Goal: Task Accomplishment & Management: Manage account settings

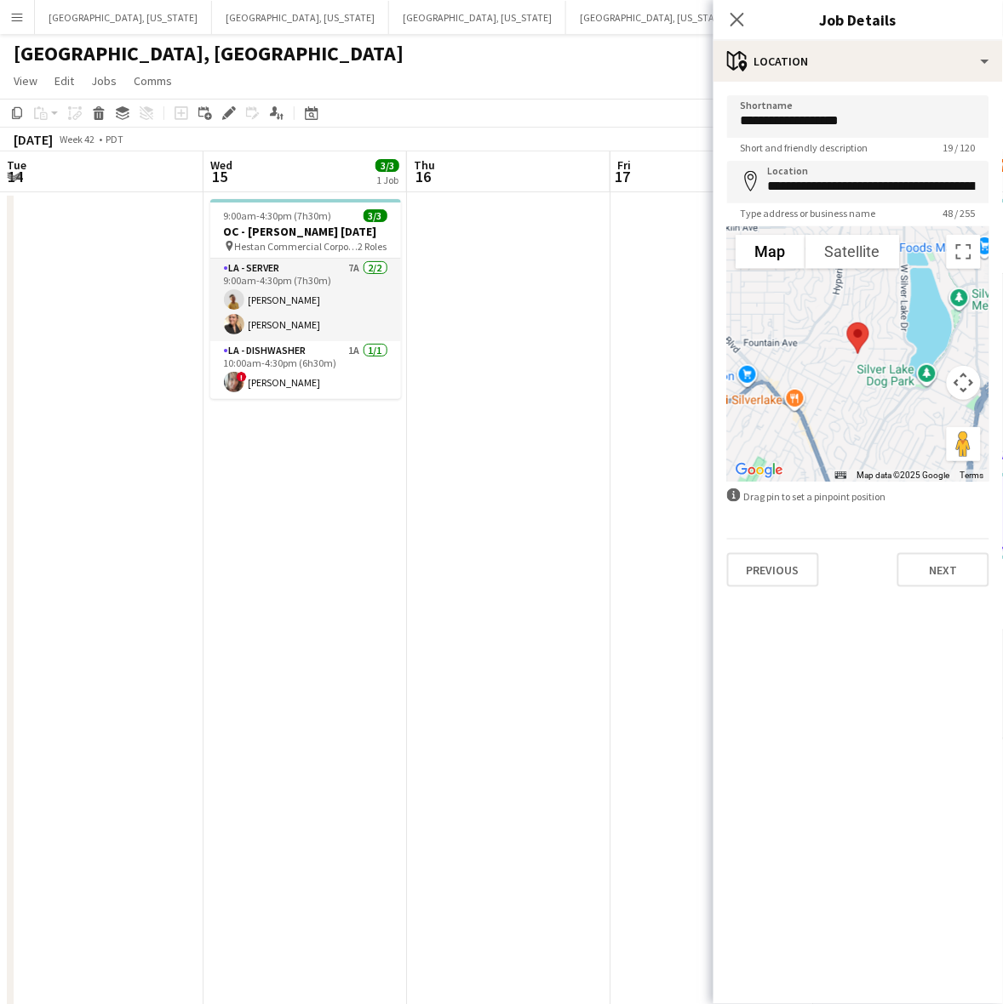
scroll to position [0, 685]
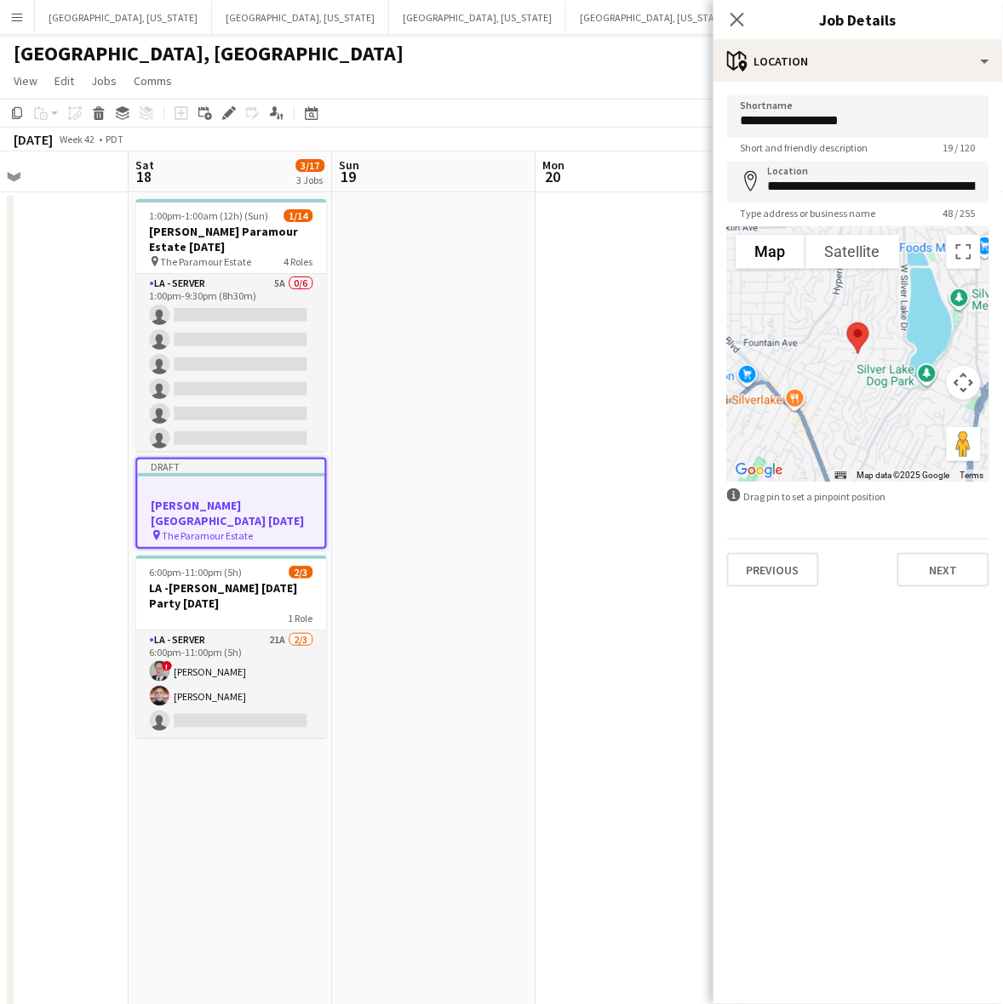
click at [454, 224] on app-date-cell at bounding box center [433, 799] width 203 height 1214
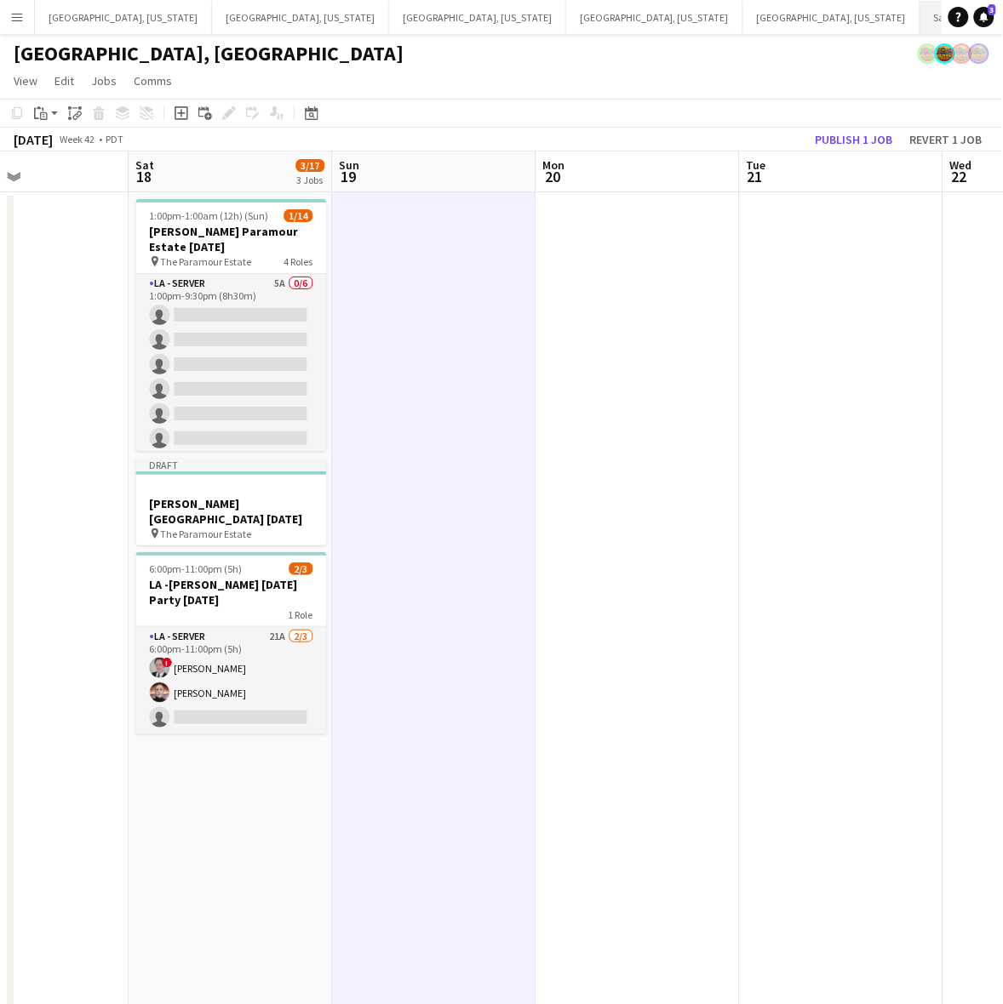
click at [920, 7] on button "Santa [PERSON_NAME] Close" at bounding box center [984, 17] width 129 height 33
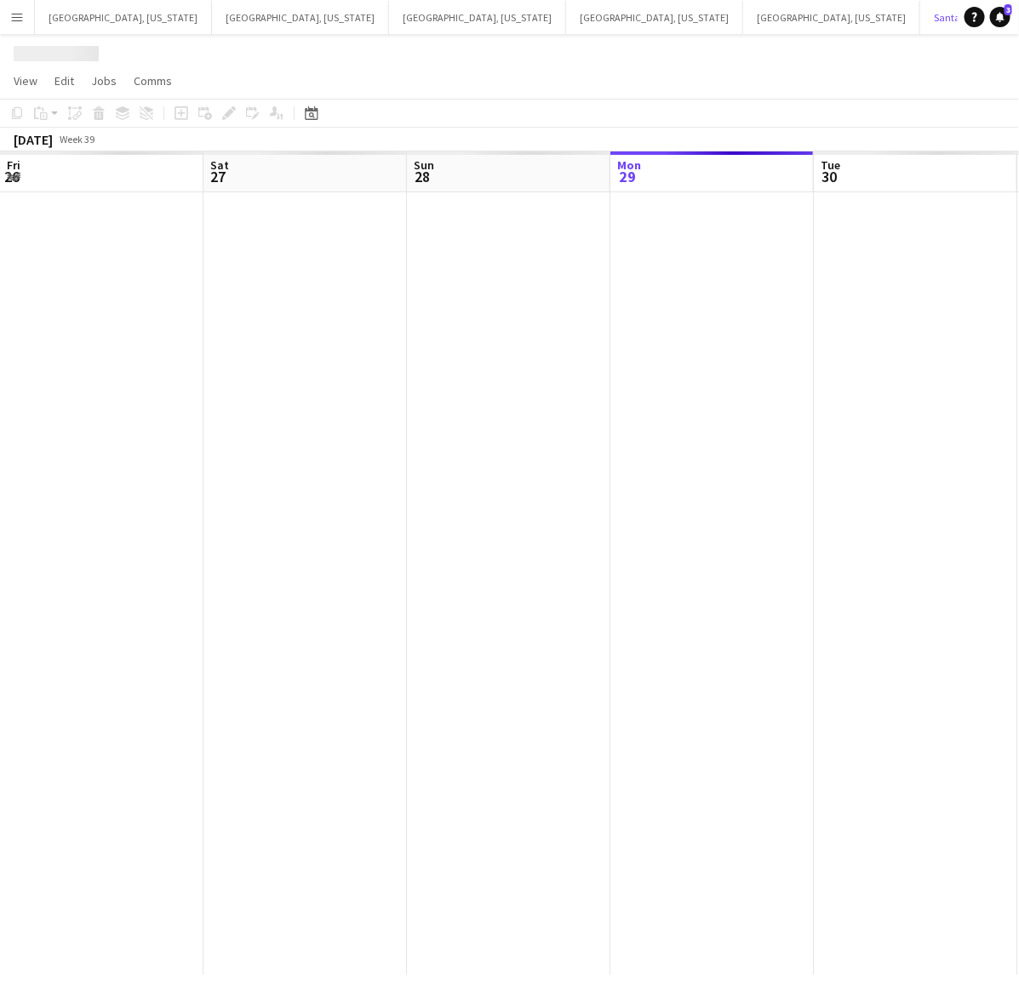
scroll to position [0, 406]
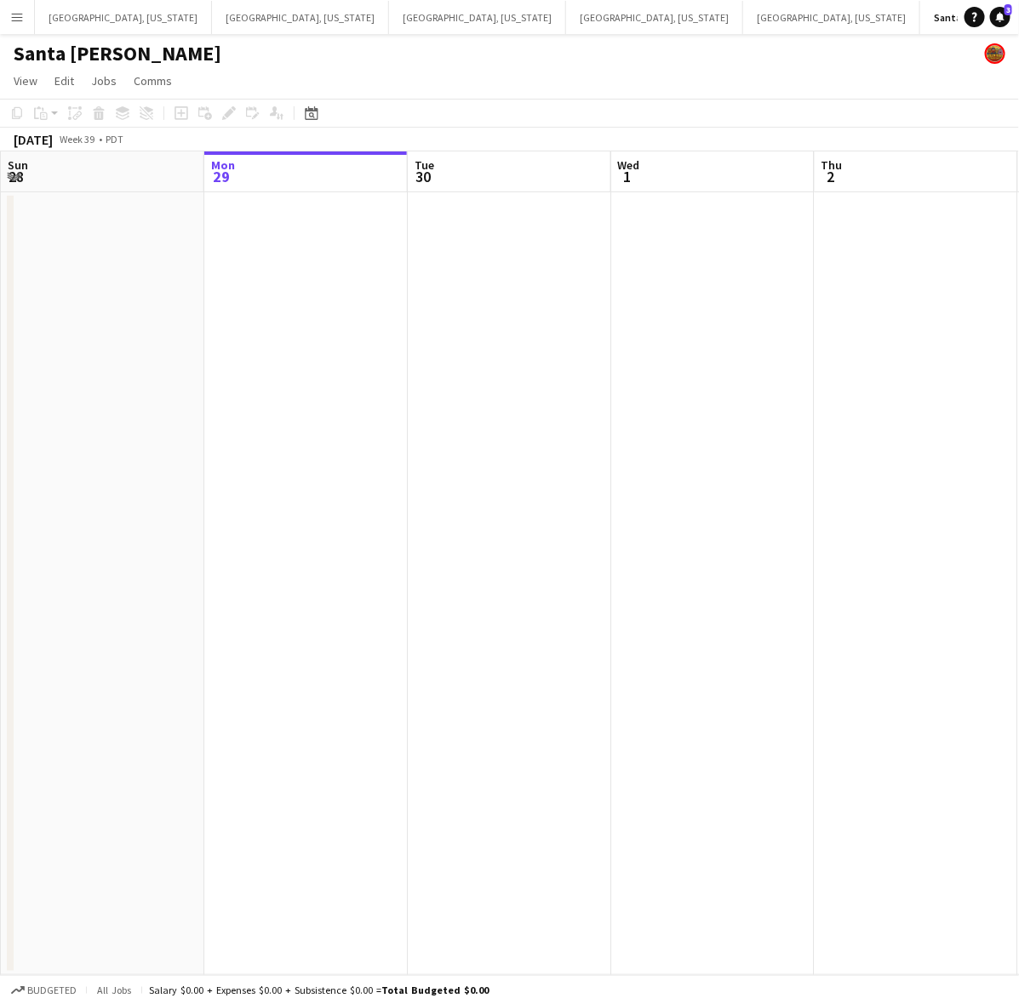
drag, startPoint x: 775, startPoint y: 353, endPoint x: 266, endPoint y: 471, distance: 522.3
click at [328, 452] on app-calendar-viewport "Fri 26 Sat 27 1/1 1 Job Sun 28 Mon 29 Tue 30 Wed 1 Thu 2 Fri 3 Sat 4 Sun 5 6:45…" at bounding box center [509, 563] width 1019 height 824
click at [443, 434] on app-calendar-viewport "Sat 27 1/1 1 Job Sun 28 Mon 29 Tue 30 Wed 1 Thu 2 Fri 3 Sat 4 Sun 5 Mon 6 6:45a…" at bounding box center [509, 563] width 1019 height 824
drag, startPoint x: 694, startPoint y: 486, endPoint x: 475, endPoint y: 575, distance: 236.3
click at [355, 520] on app-calendar-viewport "Tue 30 Wed 1 Thu 2 Fri 3 Sat 4 Sun 5 Mon 6 Tue 7 Wed 8 Thu 9" at bounding box center [509, 563] width 1019 height 824
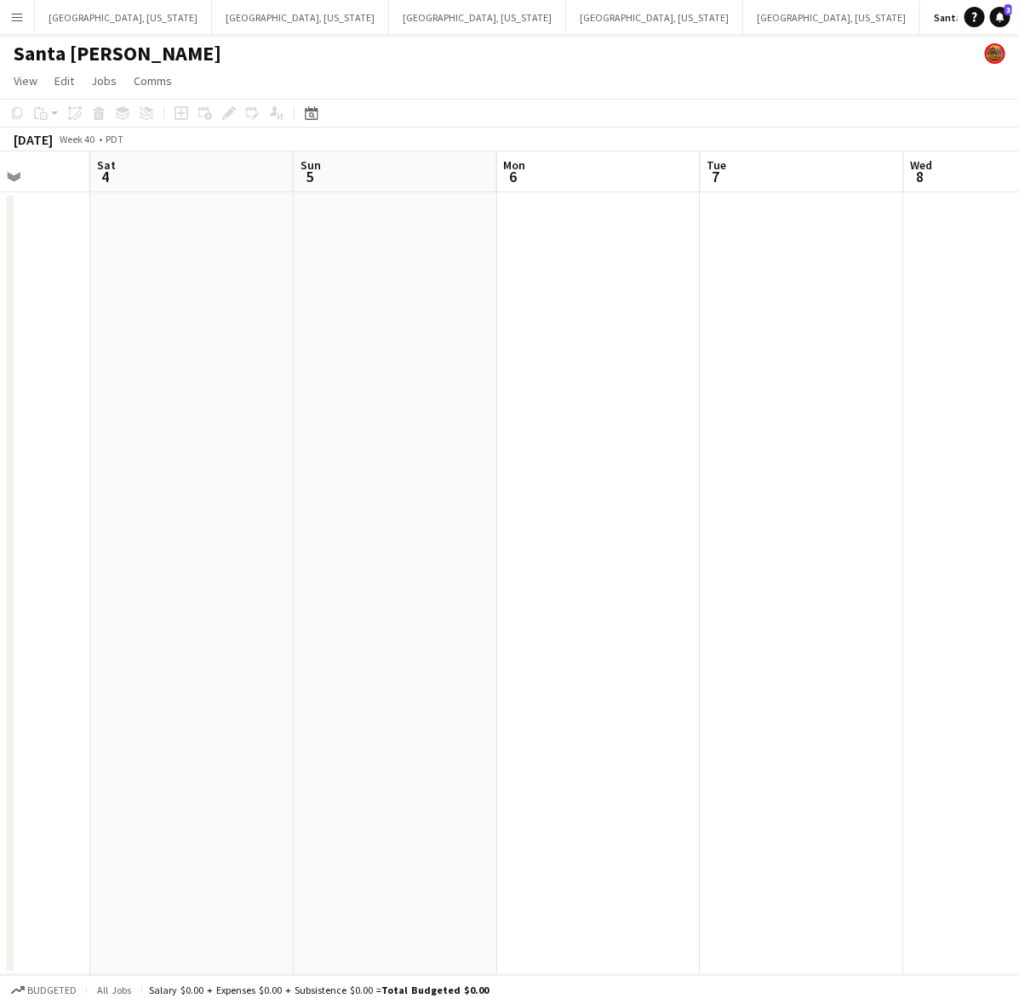
drag, startPoint x: 831, startPoint y: 516, endPoint x: 517, endPoint y: 577, distance: 320.0
click at [521, 572] on app-calendar-viewport "Wed 1 Thu 2 Fri 3 Sat 4 Sun 5 Mon 6 Tue 7 Wed 8 Thu 9 Fri 10" at bounding box center [509, 563] width 1019 height 824
drag, startPoint x: 883, startPoint y: 512, endPoint x: 453, endPoint y: 602, distance: 439.0
click at [465, 602] on app-calendar-viewport "Fri 3 Sat 4 Sun 5 Mon 6 Tue 7 Wed 8 Thu 9 Fri 10 Sat 11 1/14 1 Job Sun 12 11:30…" at bounding box center [509, 563] width 1019 height 824
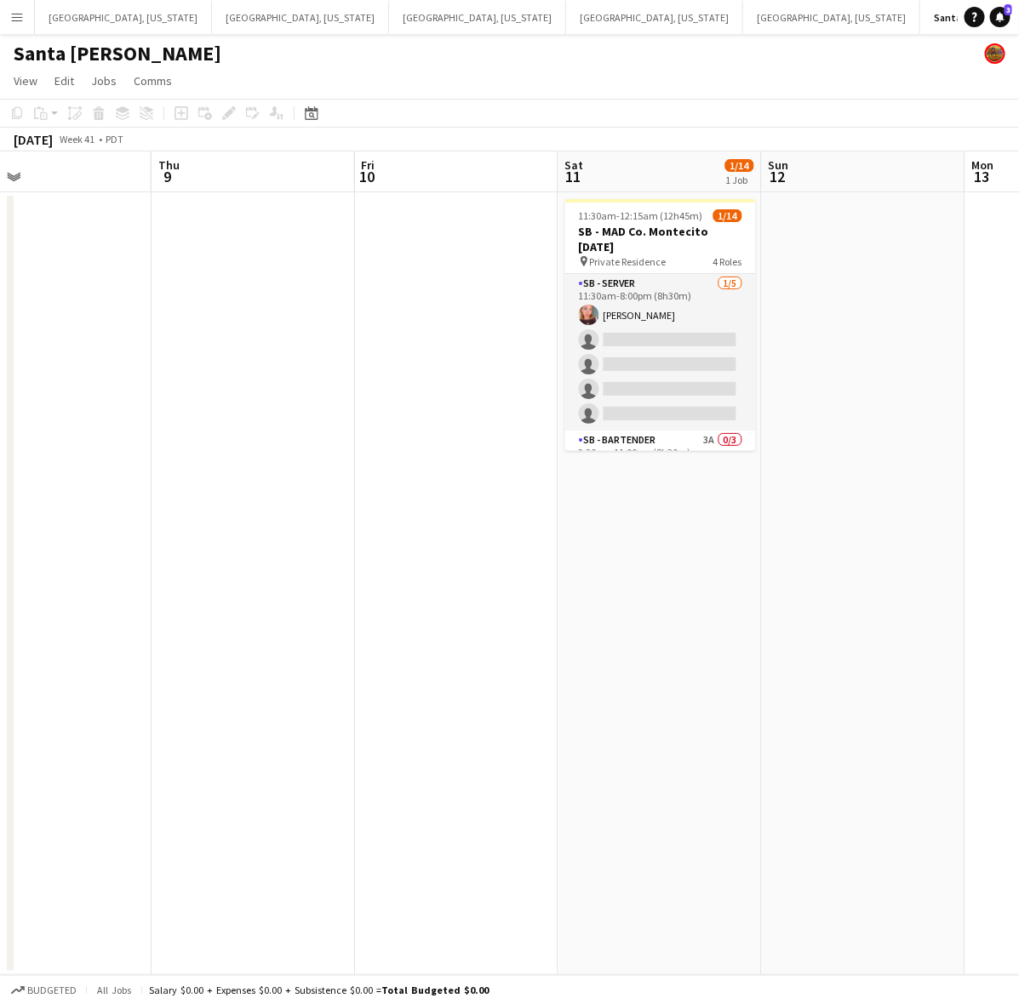
drag, startPoint x: 661, startPoint y: 575, endPoint x: 615, endPoint y: 584, distance: 46.7
click at [615, 584] on app-calendar-viewport "Sun 5 Mon 6 Tue 7 Wed 8 Thu 9 Fri 10 Sat 11 1/14 1 Job Sun 12 Mon 13 Tue 14 11:…" at bounding box center [509, 563] width 1019 height 824
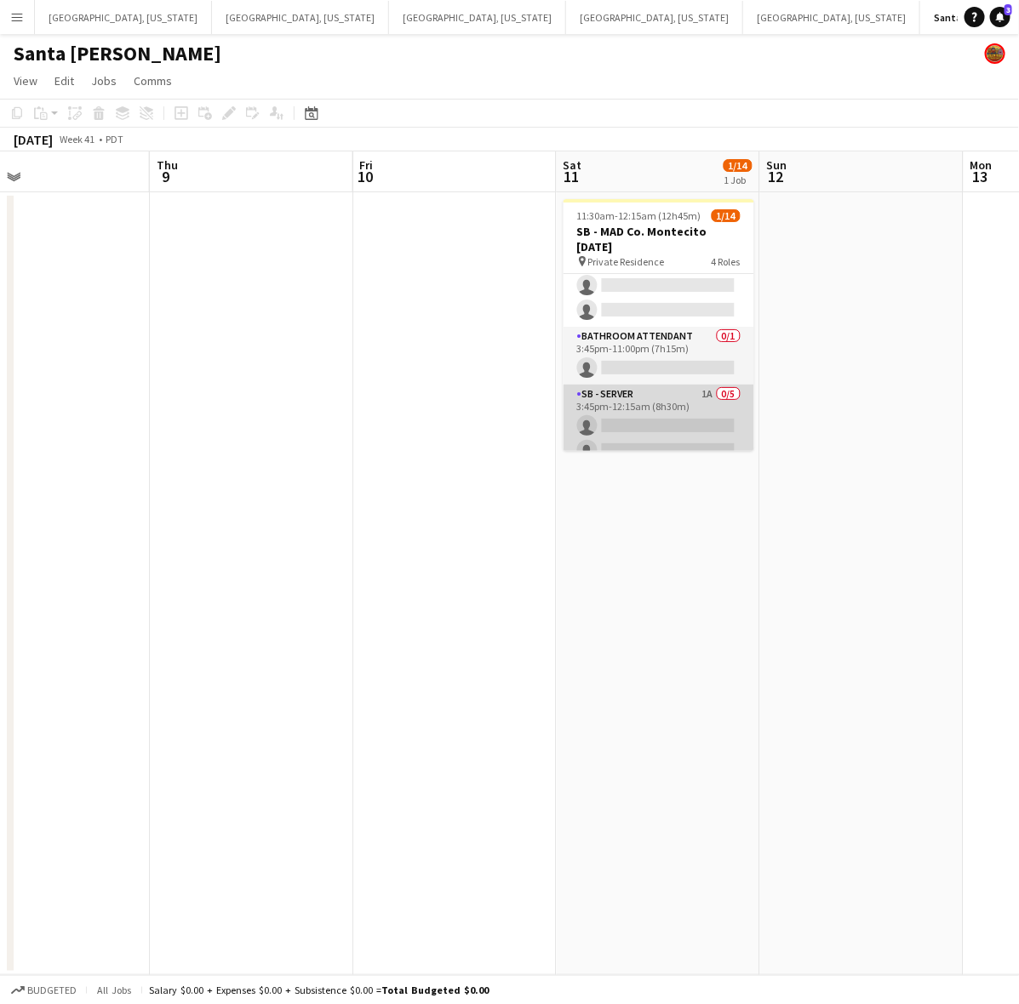
scroll to position [302, 0]
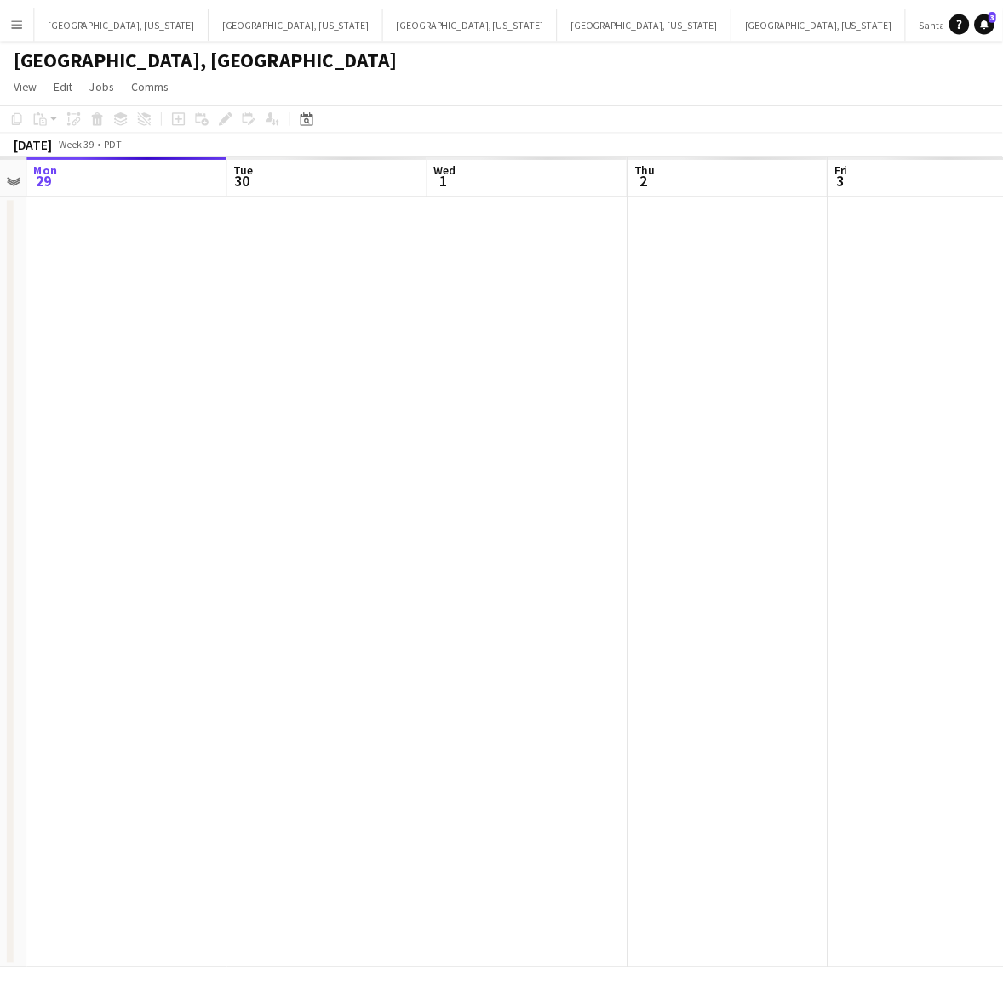
scroll to position [0, 643]
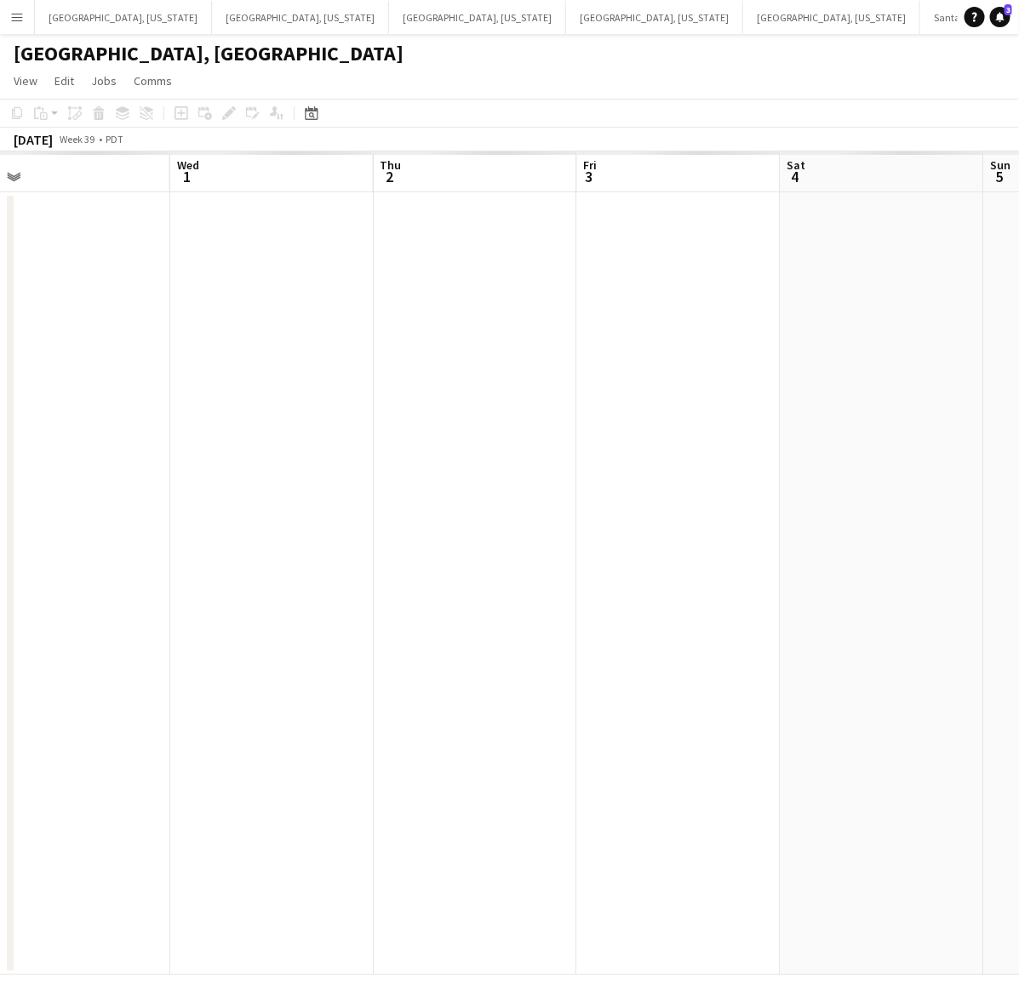
drag, startPoint x: 849, startPoint y: 477, endPoint x: 408, endPoint y: 600, distance: 457.8
click at [408, 600] on app-calendar-viewport "Sat 27 Sun 28 Mon 29 Tue 30 Wed 1 Thu 2 Fri 3 Sat 4 Sun 5 Mon 6" at bounding box center [509, 563] width 1019 height 824
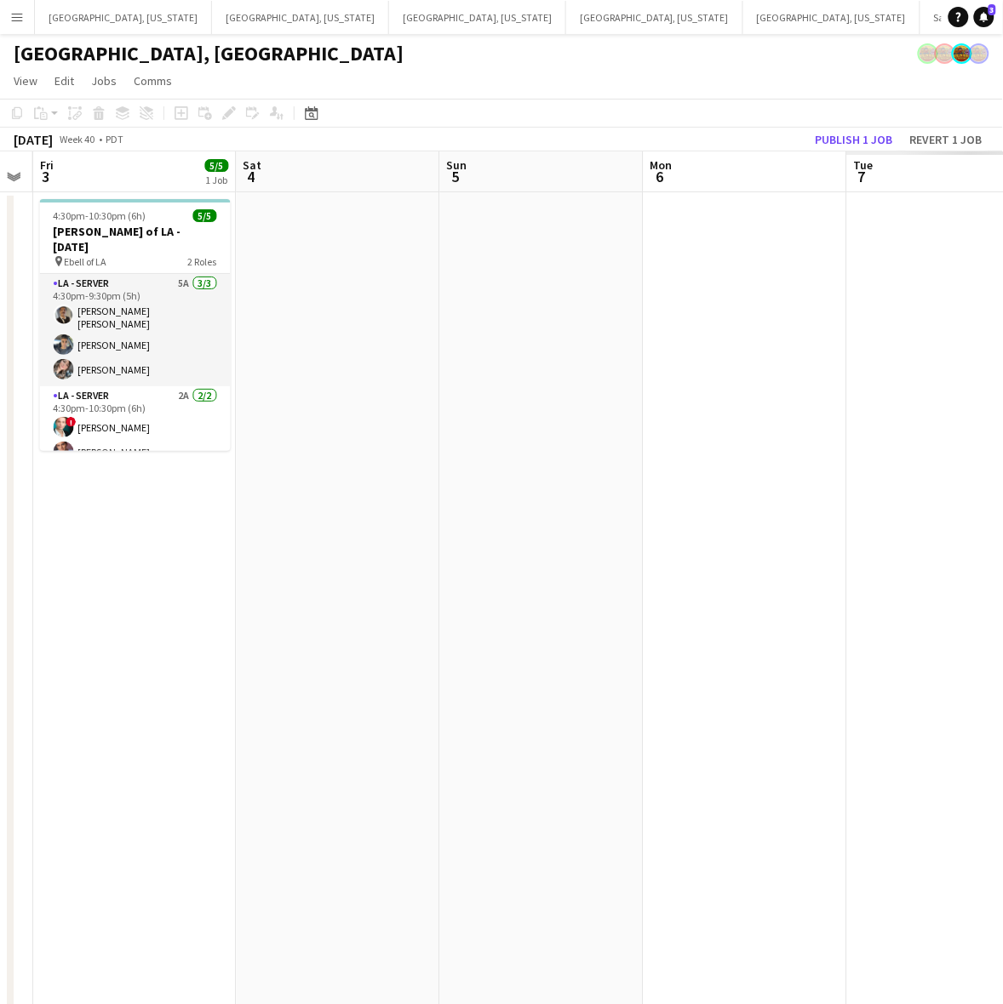
drag, startPoint x: 928, startPoint y: 279, endPoint x: 383, endPoint y: 469, distance: 576.8
click at [386, 469] on app-calendar-viewport "Tue 30 Wed 1 Thu 2 Fri 3 5/5 1 Job Sat 4 Sun 5 Mon 6 Tue 7 Wed 8 Thu 9 4:30pm-1…" at bounding box center [501, 778] width 1003 height 1254
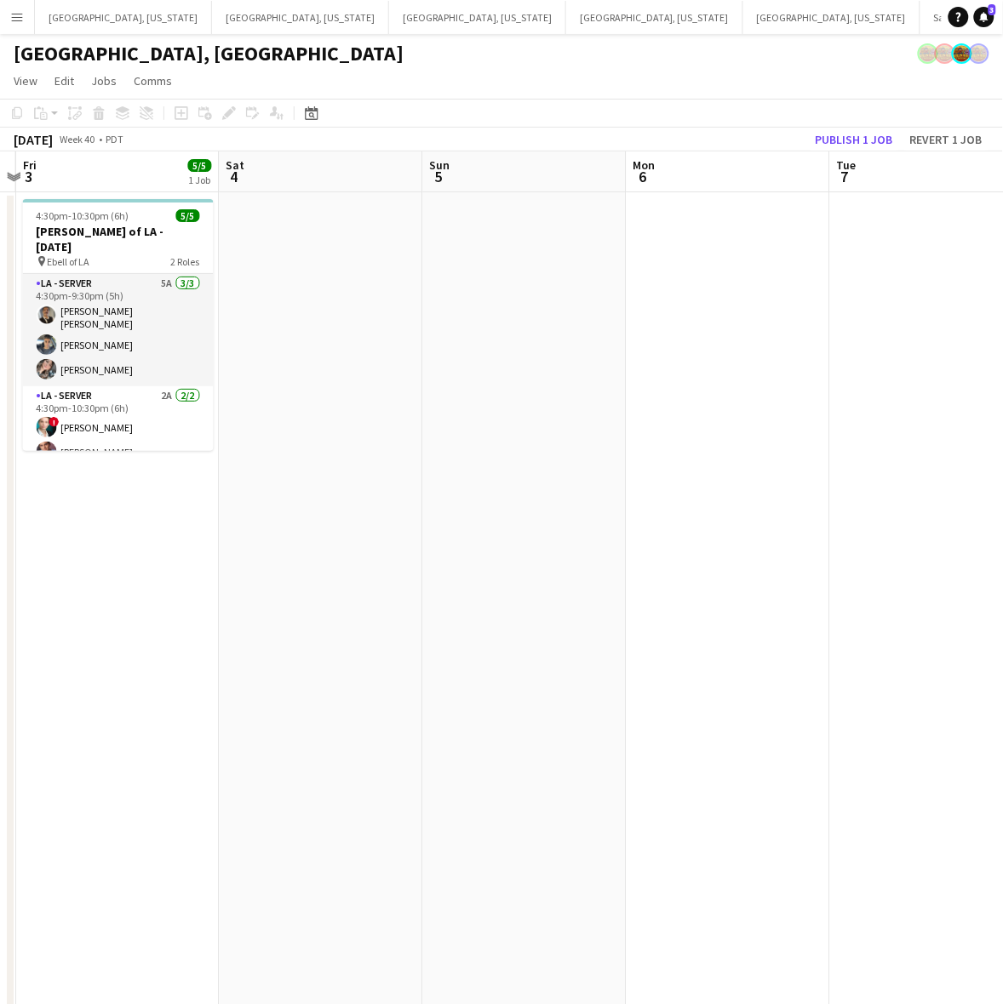
drag, startPoint x: 886, startPoint y: 419, endPoint x: 410, endPoint y: 489, distance: 480.9
click at [414, 489] on app-calendar-viewport "Tue 30 Wed 1 Thu 2 Fri 3 5/5 1 Job Sat 4 Sun 5 Mon 6 Tue 7 Wed 8 Thu 9 4:30pm-1…" at bounding box center [501, 778] width 1003 height 1254
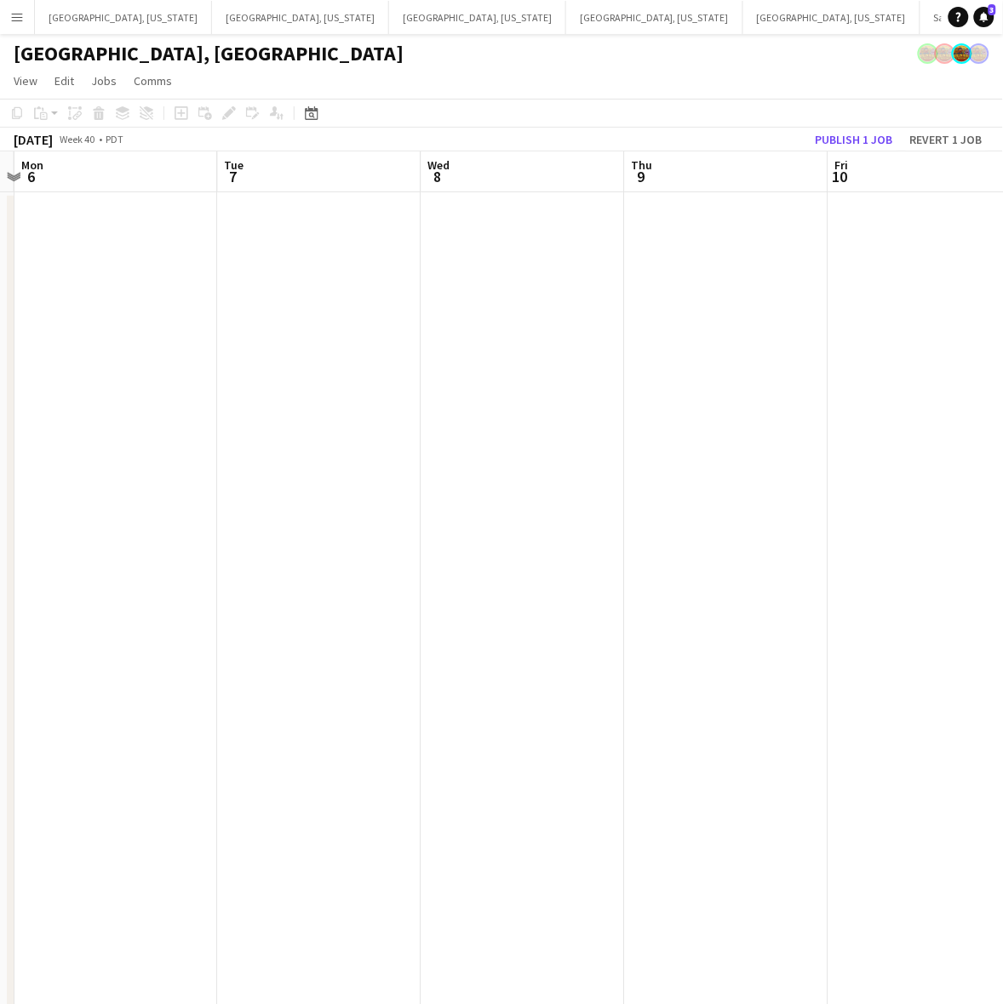
drag, startPoint x: 547, startPoint y: 471, endPoint x: 111, endPoint y: 547, distance: 443.2
click at [94, 551] on app-calendar-viewport "Fri 3 5/5 1 Job Sat 4 Sun 5 Mon 6 Tue 7 Wed 8 Thu 9 Fri 10 Sat 11 2/2 2 Jobs Su…" at bounding box center [501, 778] width 1003 height 1254
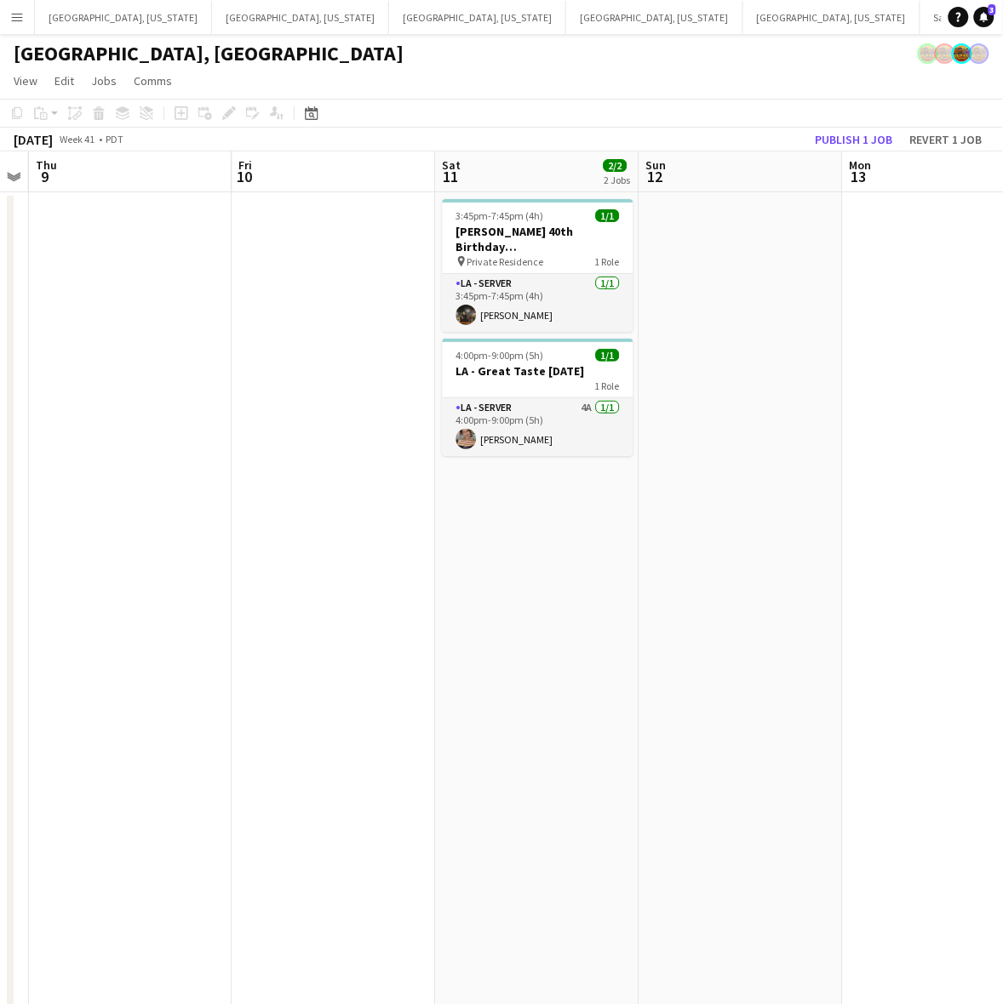
drag, startPoint x: 828, startPoint y: 439, endPoint x: 374, endPoint y: 499, distance: 457.5
click at [368, 499] on app-calendar-viewport "Mon 6 Tue 7 Wed 8 Thu 9 Fri 10 Sat 11 2/2 2 Jobs Sun 12 Mon 13 Tue 14 Wed 15 3/…" at bounding box center [501, 778] width 1003 height 1254
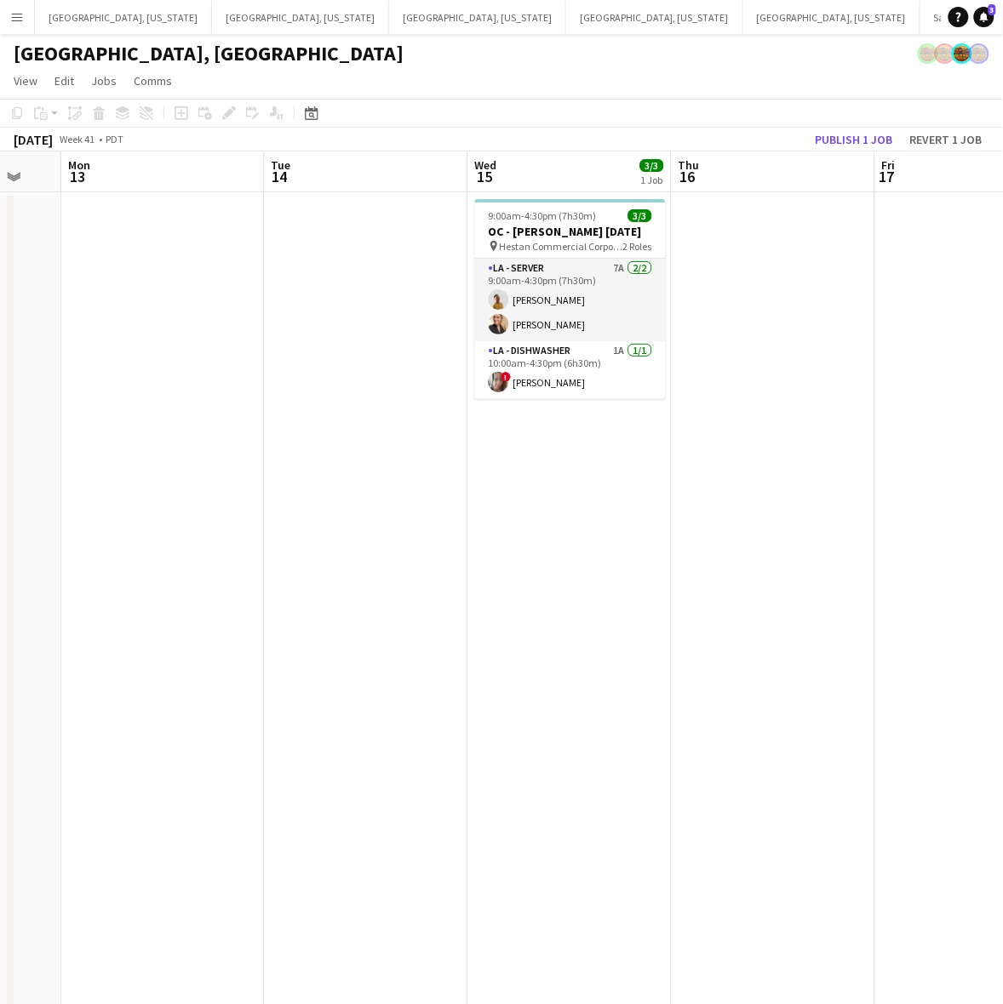
drag, startPoint x: 596, startPoint y: 408, endPoint x: 351, endPoint y: 453, distance: 249.1
click at [351, 453] on app-calendar-viewport "Fri 10 Sat 11 2/2 2 Jobs Sun 12 Mon 13 Tue 14 Wed 15 3/3 1 Job Thu 16 Fri 17 Sa…" at bounding box center [501, 778] width 1003 height 1254
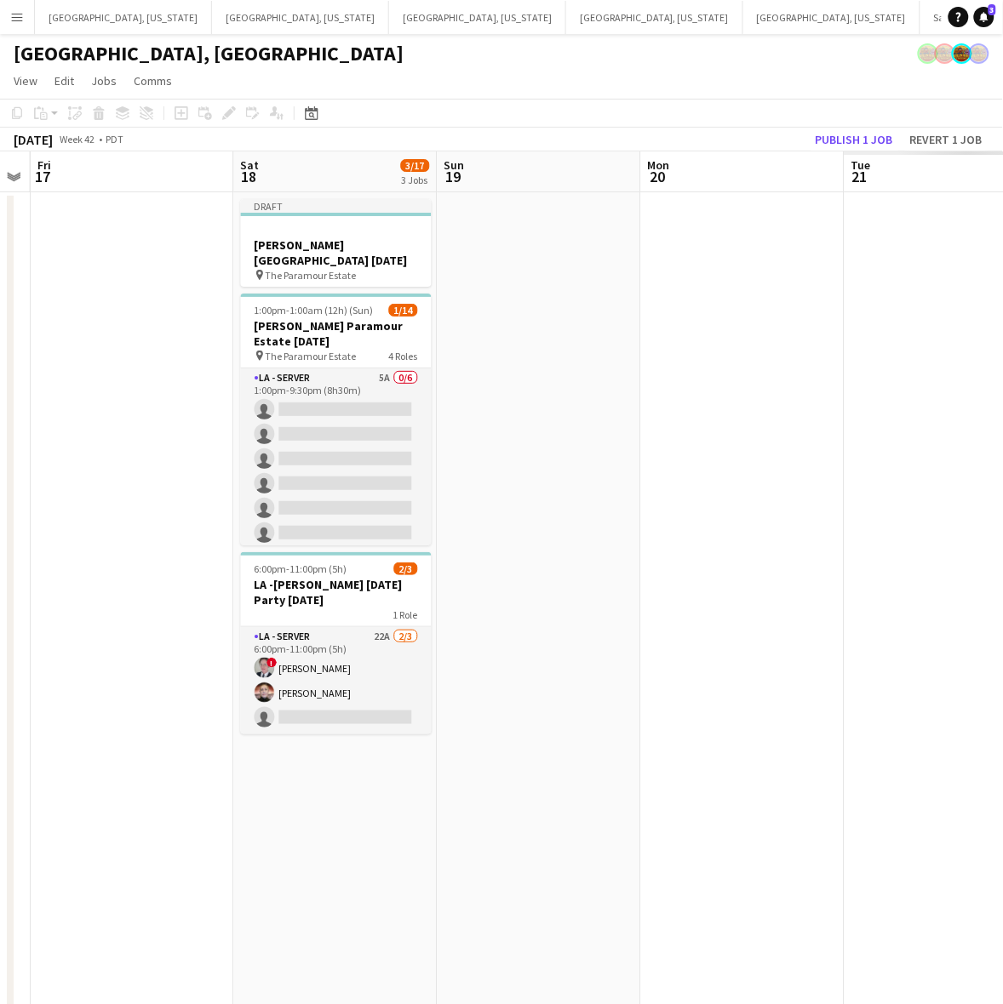
scroll to position [0, 583]
drag, startPoint x: 838, startPoint y: 394, endPoint x: 228, endPoint y: 513, distance: 621.7
click at [228, 513] on app-calendar-viewport "Tue 14 Wed 15 3/3 1 Job Thu 16 Fri 17 Sat 18 3/17 3 Jobs Sun 19 Mon 20 Tue 21 W…" at bounding box center [501, 778] width 1003 height 1254
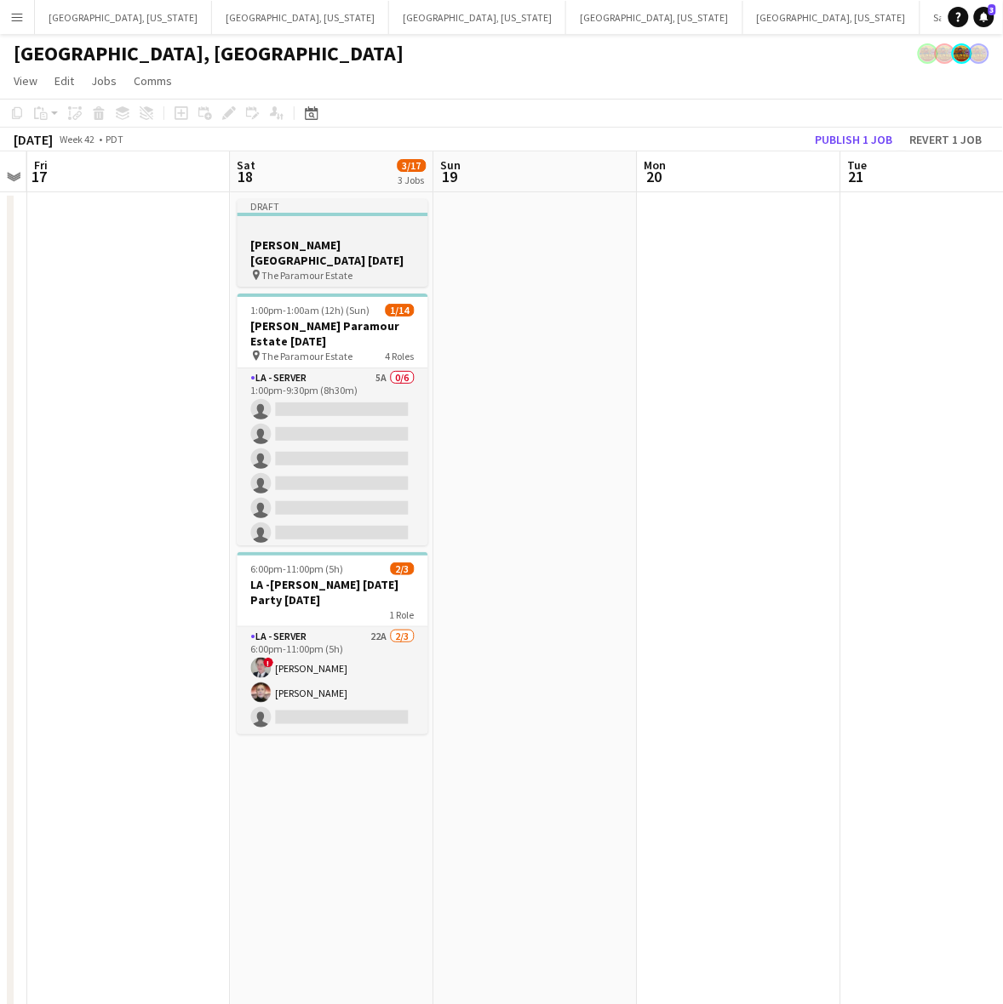
drag, startPoint x: 285, startPoint y: 244, endPoint x: 248, endPoint y: 264, distance: 42.3
click at [286, 244] on h3 "[PERSON_NAME] [GEOGRAPHIC_DATA] [DATE]" at bounding box center [332, 252] width 191 height 31
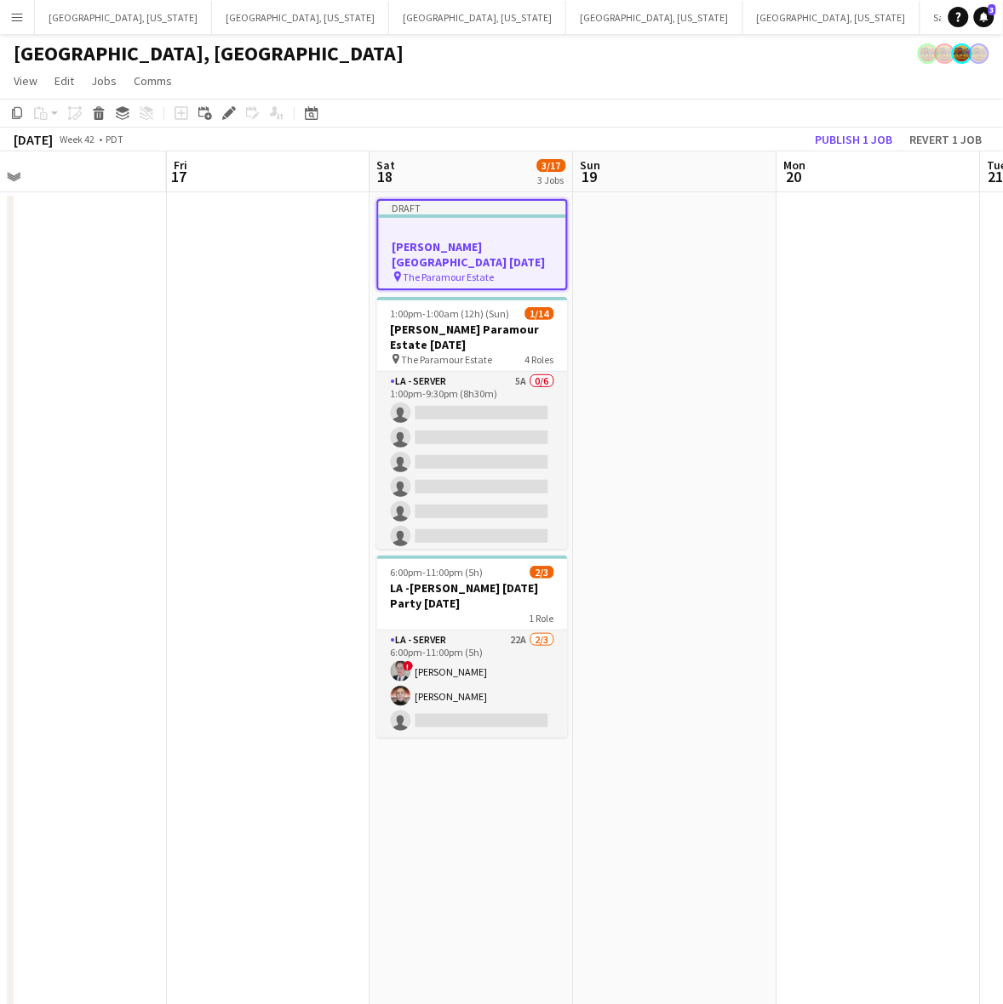
scroll to position [0, 362]
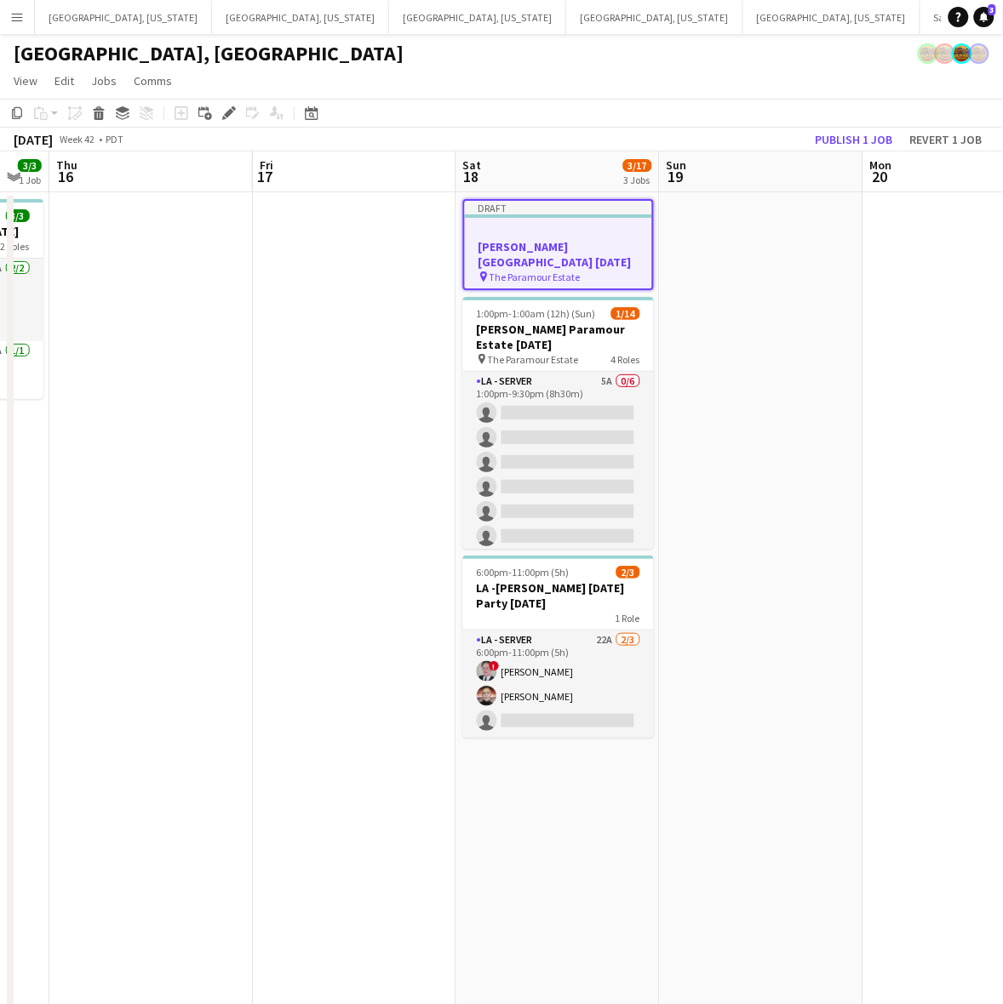
drag, startPoint x: 619, startPoint y: 353, endPoint x: 798, endPoint y: 322, distance: 182.3
click at [838, 321] on app-calendar-viewport "Tue 14 Wed 15 3/3 1 Job Thu 16 Fri 17 Sat 18 3/17 3 Jobs Sun 19 Mon 20 Tue 21 W…" at bounding box center [501, 778] width 1003 height 1254
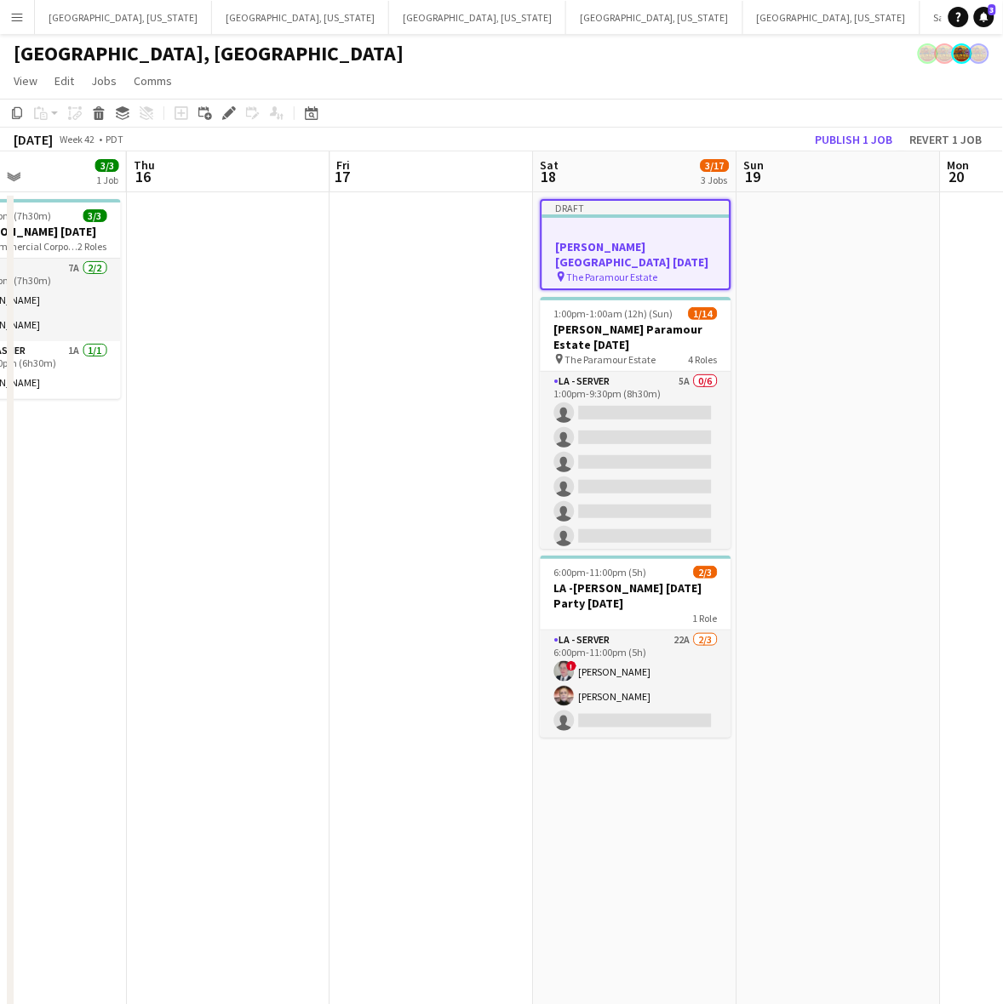
drag, startPoint x: 189, startPoint y: 438, endPoint x: 215, endPoint y: 479, distance: 48.6
click at [215, 479] on app-calendar-viewport "Mon 13 Tue 14 Wed 15 3/3 1 Job Thu 16 Fri 17 Sat 18 3/17 3 Jobs Sun 19 Mon 20 T…" at bounding box center [501, 778] width 1003 height 1254
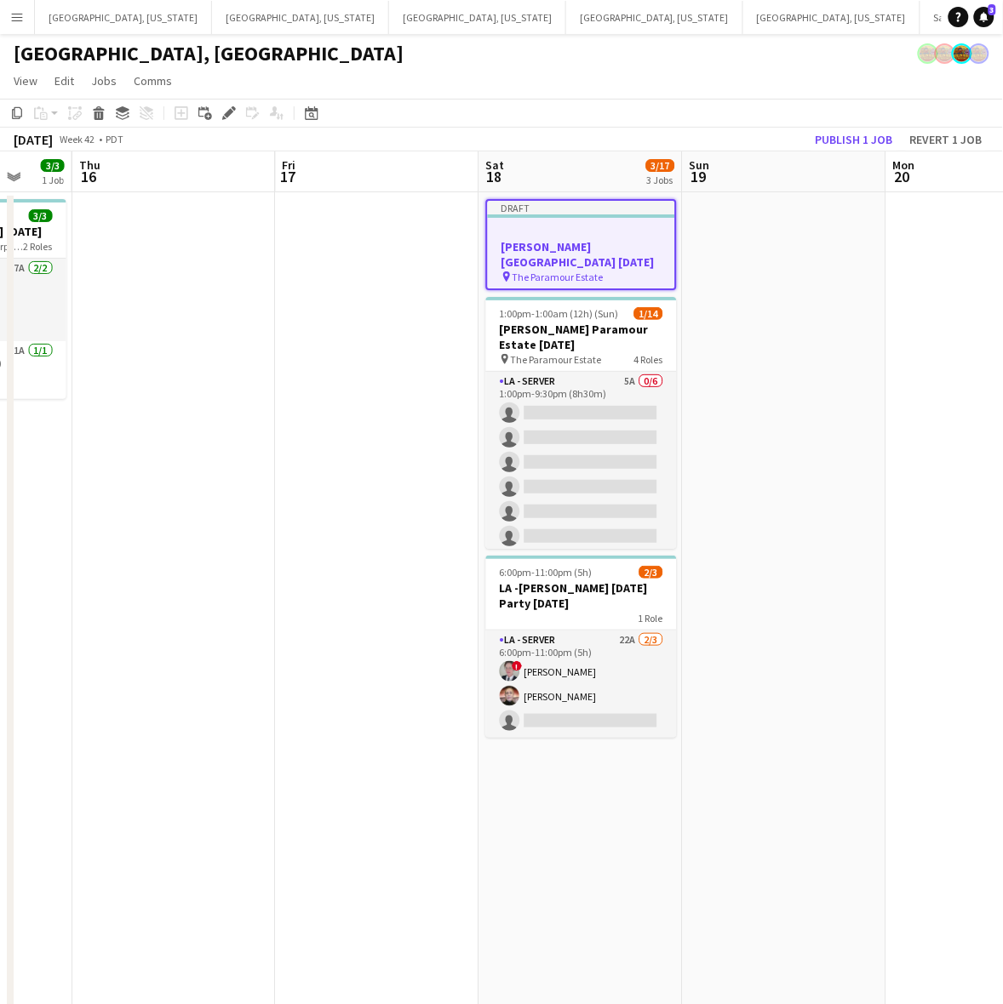
drag, startPoint x: 215, startPoint y: 338, endPoint x: 231, endPoint y: 336, distance: 16.3
click at [217, 338] on app-date-cell at bounding box center [173, 799] width 203 height 1214
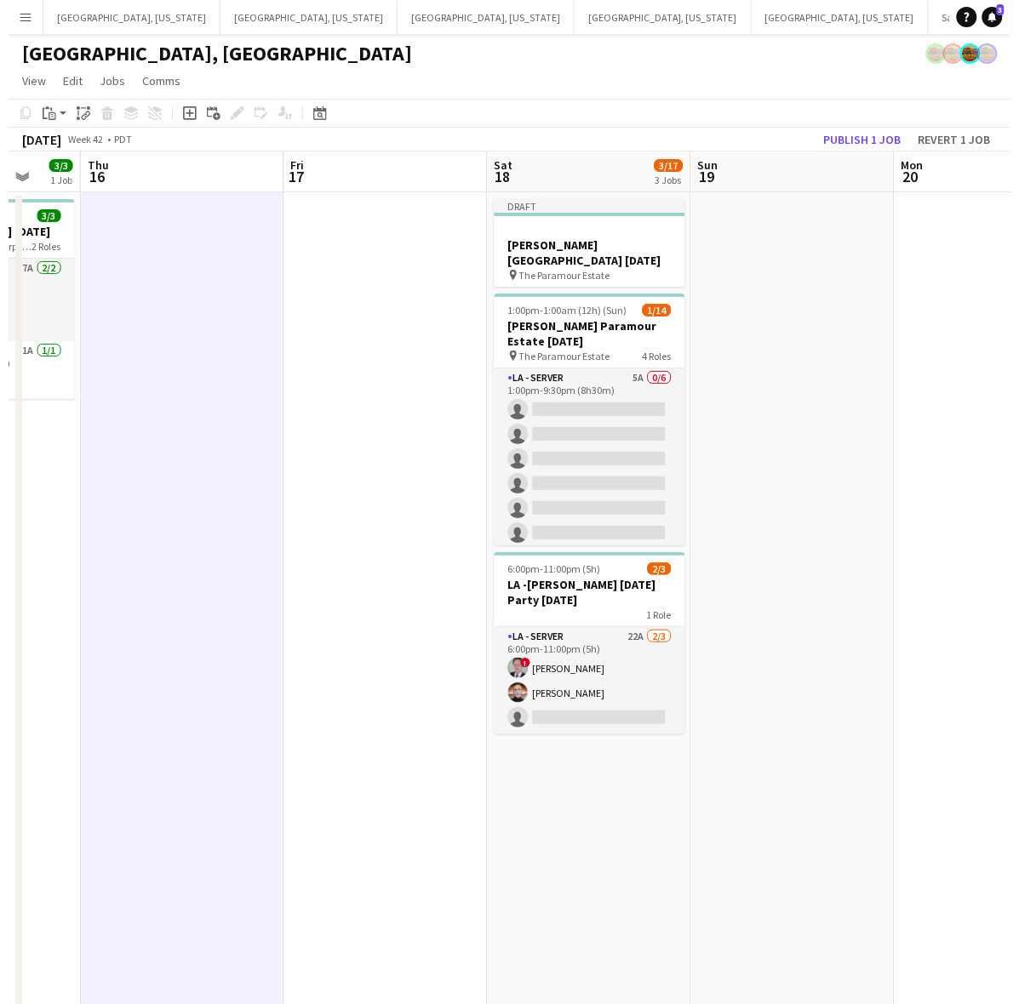
scroll to position [0, 536]
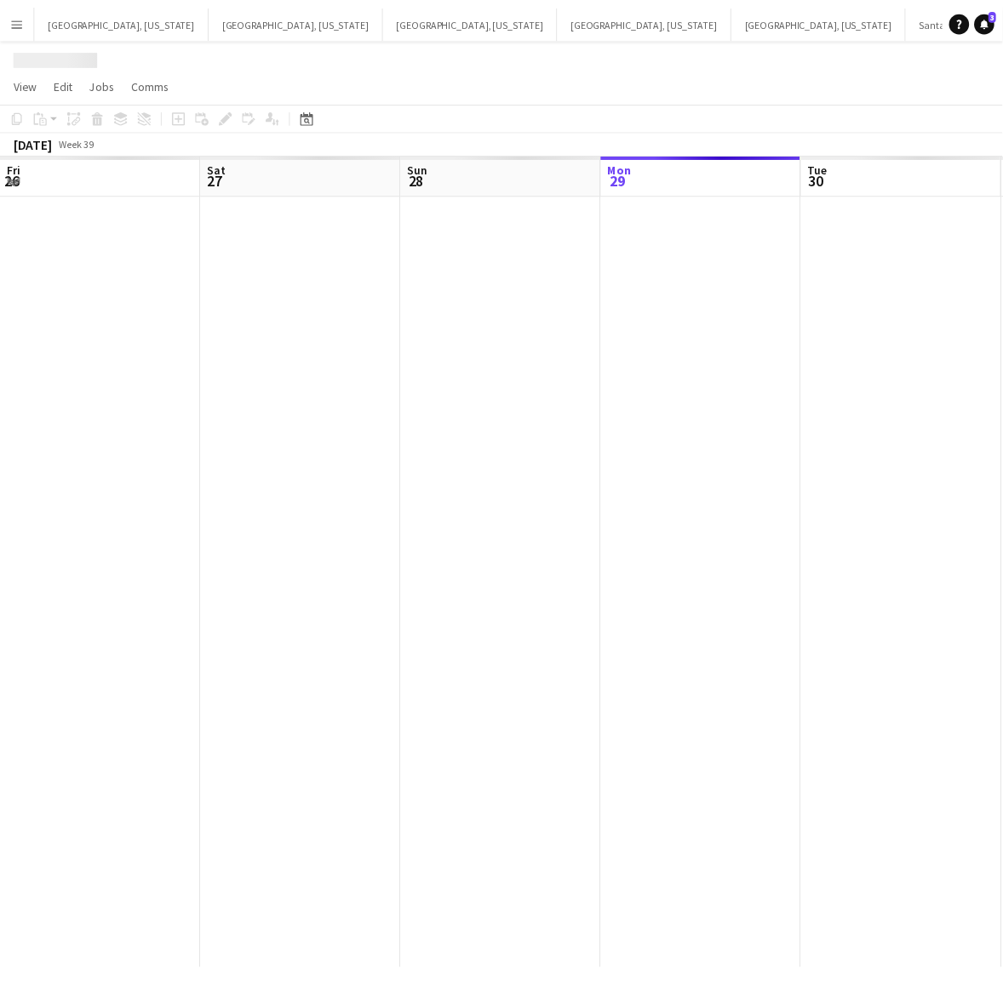
scroll to position [0, 406]
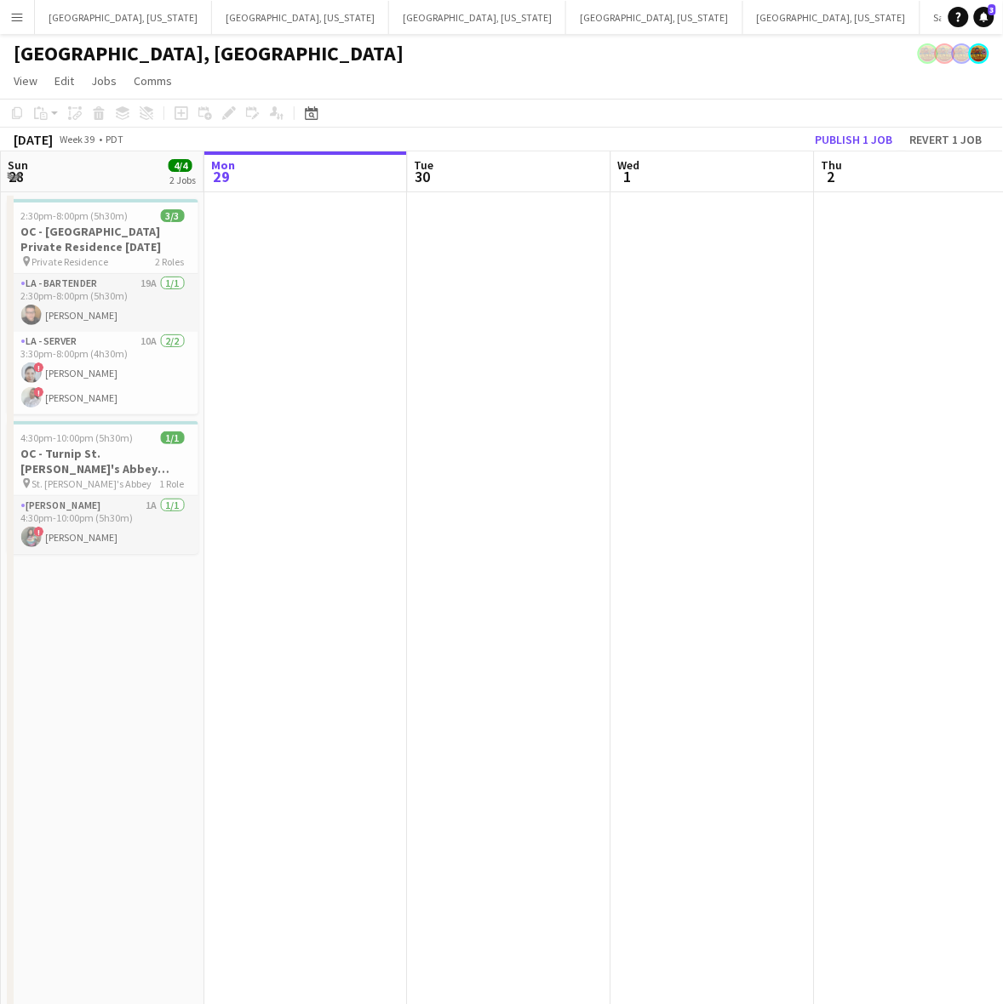
click at [448, 568] on app-calendar-viewport "Fri 26 Sat 27 23/28 6 Jobs Sun 28 4/4 2 Jobs Mon 29 Tue 30 Wed 1 Thu 2 Fri 3 5/…" at bounding box center [501, 778] width 1003 height 1254
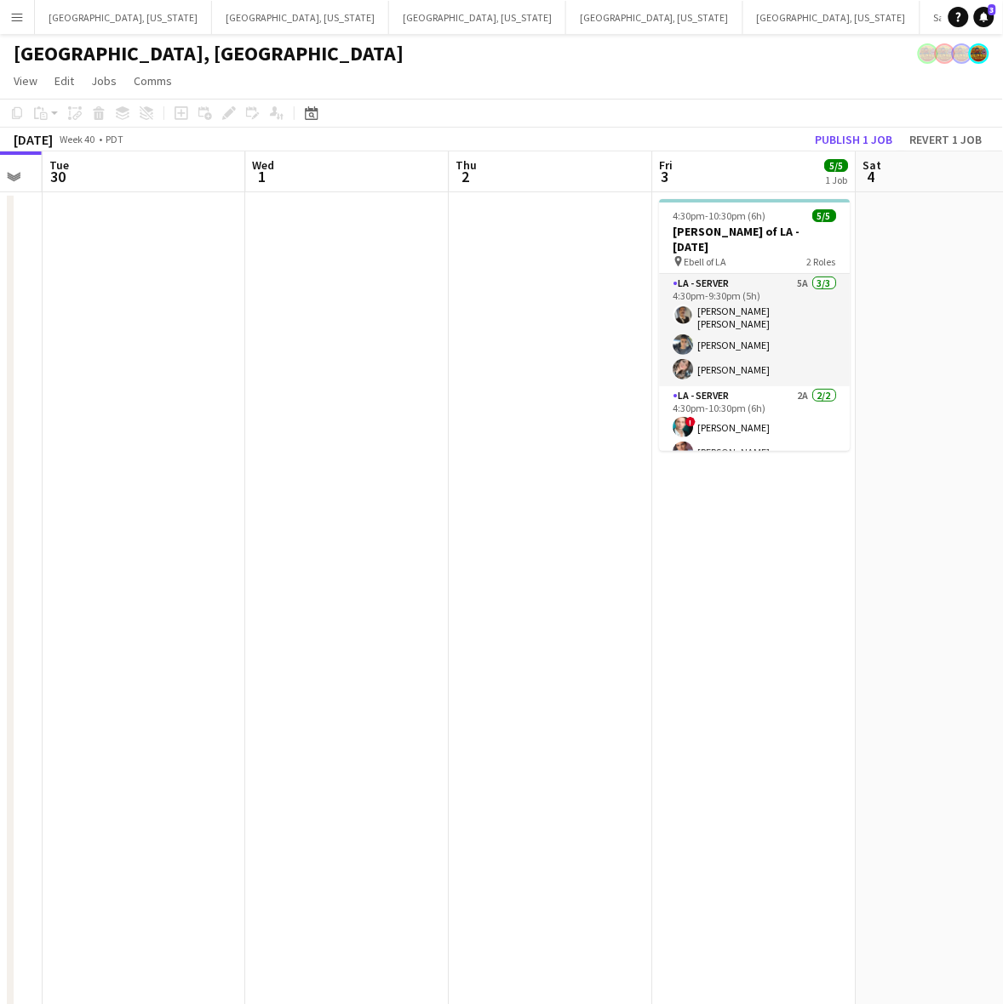
drag, startPoint x: 733, startPoint y: 537, endPoint x: 474, endPoint y: 617, distance: 270.8
click at [474, 617] on app-calendar-viewport "Sat 27 23/28 6 Jobs Sun 28 4/4 2 Jobs Mon 29 Tue 30 Wed 1 Thu 2 Fri 3 5/5 1 Job…" at bounding box center [501, 778] width 1003 height 1254
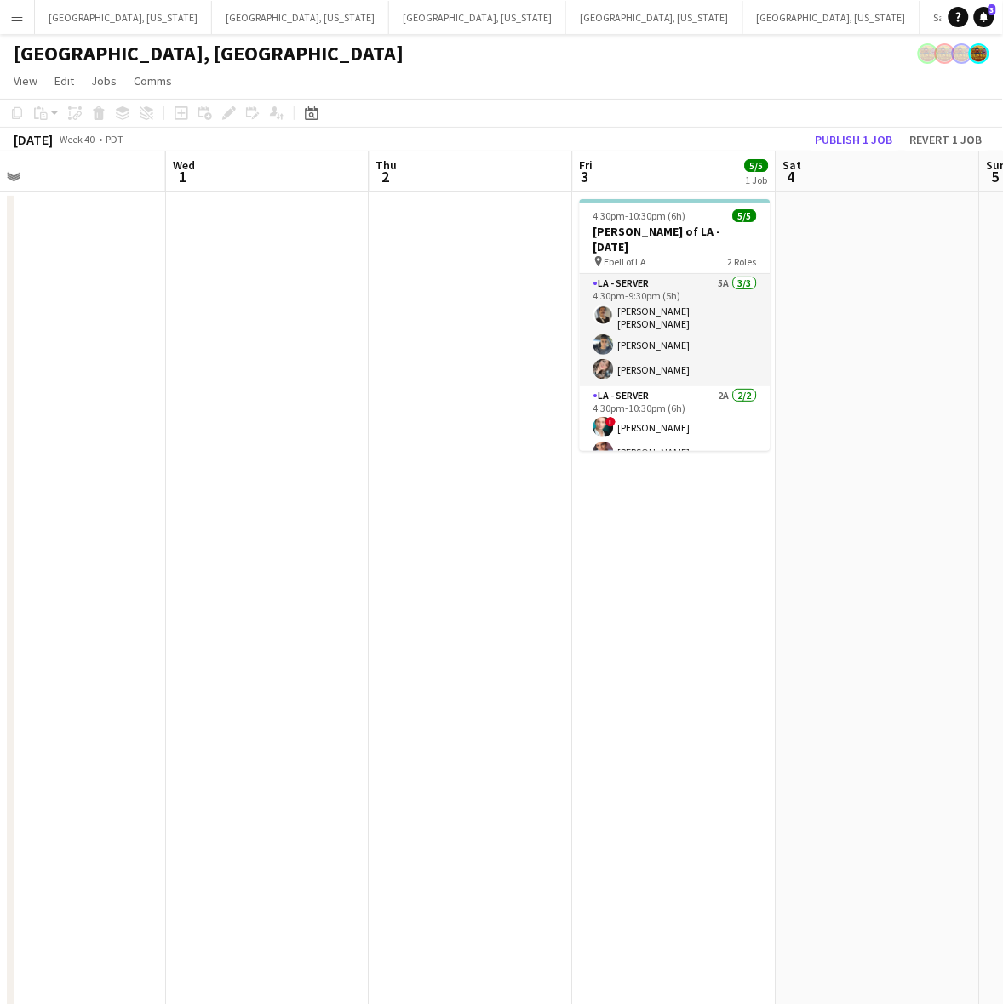
drag, startPoint x: 694, startPoint y: 547, endPoint x: -79, endPoint y: 746, distance: 798.8
click at [0, 746] on html "Menu Boards Boards Boards All jobs Status Workforce Workforce My Workforce Recr…" at bounding box center [501, 703] width 1003 height 1406
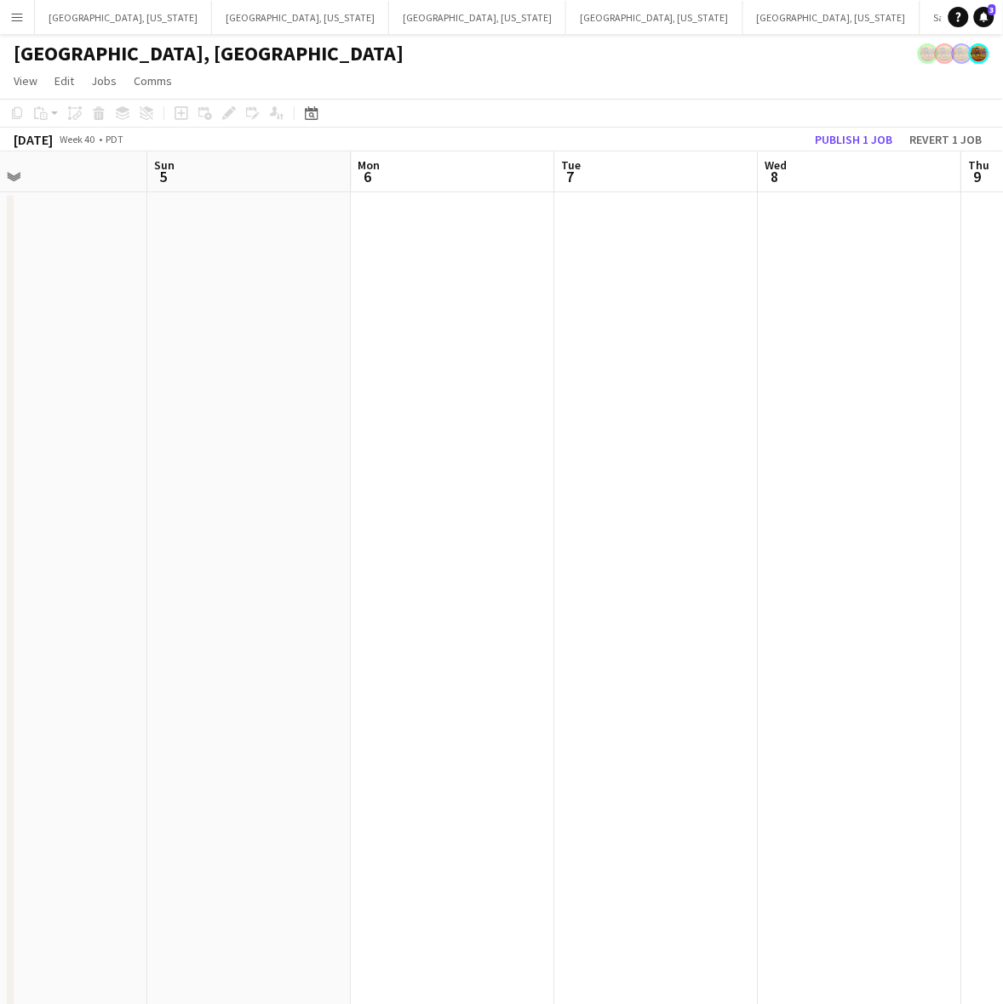
drag, startPoint x: 652, startPoint y: 516, endPoint x: 324, endPoint y: 626, distance: 345.6
click at [317, 621] on app-calendar-viewport "Wed 1 Thu 2 Fri 3 5/5 1 Job Sat 4 Sun 5 Mon 6 Tue 7 Wed 8 Thu 9 Fri 10 4:30pm-1…" at bounding box center [501, 778] width 1003 height 1254
drag, startPoint x: 698, startPoint y: 498, endPoint x: 500, endPoint y: 553, distance: 205.0
click at [519, 547] on app-calendar-viewport "Fri 3 5/5 1 Job Sat 4 Sun 5 Mon 6 Tue 7 Wed 8 Thu 9 Fri 10 Sat 11 Sun 12 4:30pm…" at bounding box center [501, 778] width 1003 height 1254
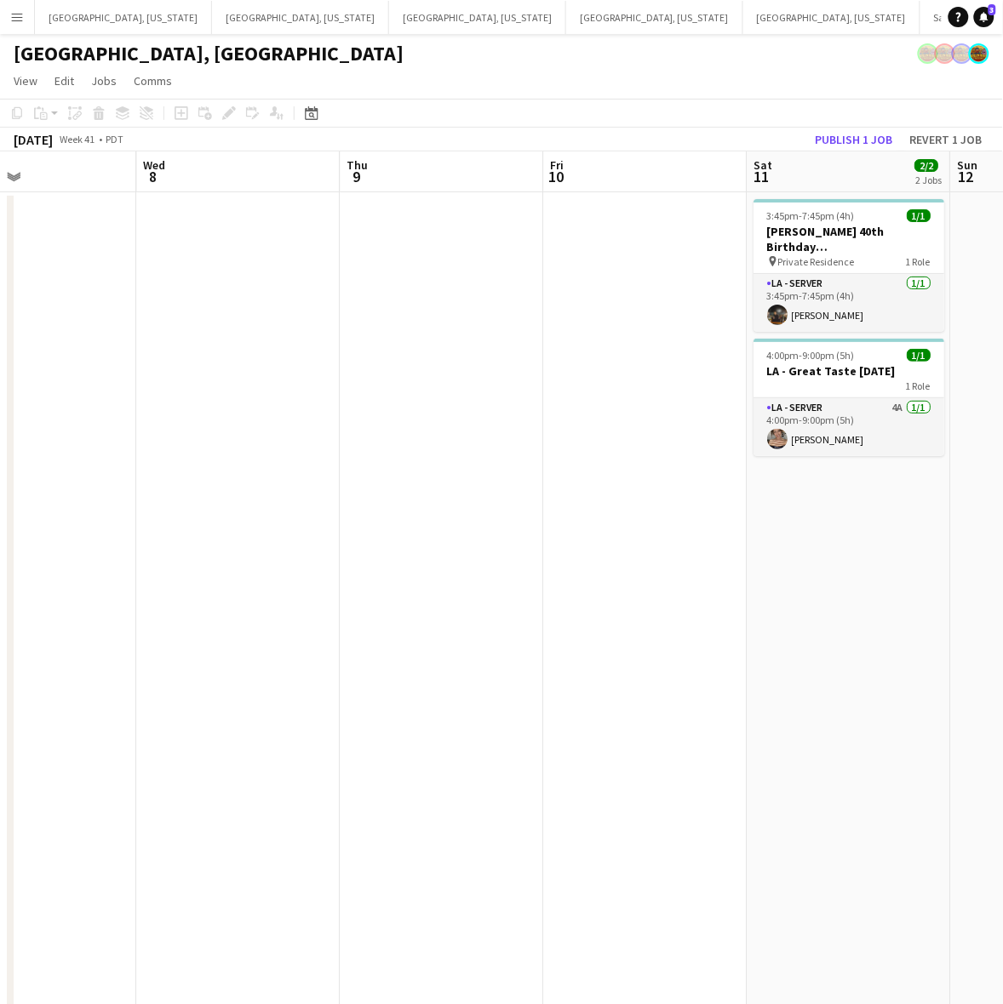
scroll to position [0, 688]
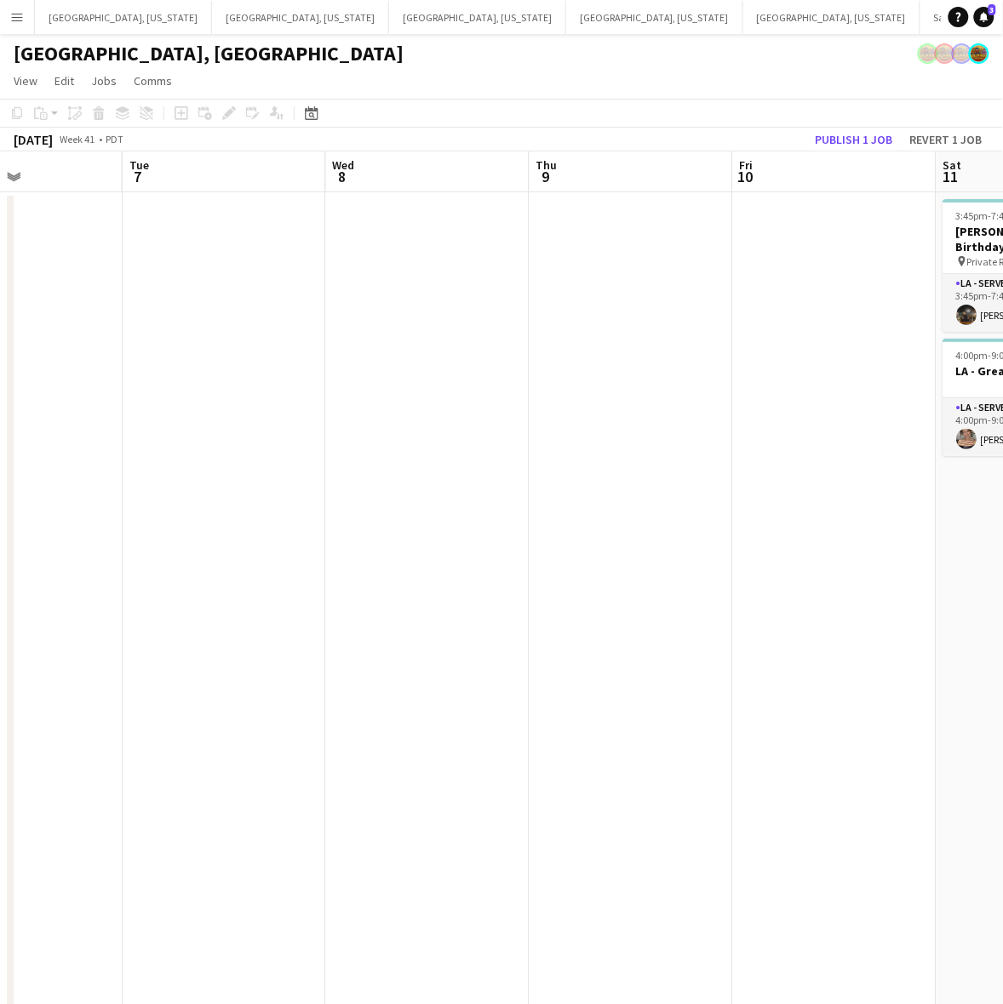
drag, startPoint x: 688, startPoint y: 511, endPoint x: 315, endPoint y: 619, distance: 388.1
click at [405, 597] on app-calendar-viewport "Sat 4 Sun 5 Mon 6 Tue 7 Wed 8 Thu 9 Fri 10 Sat 11 2/2 2 Jobs Sun 12 Mon 13 3:45…" at bounding box center [501, 778] width 1003 height 1254
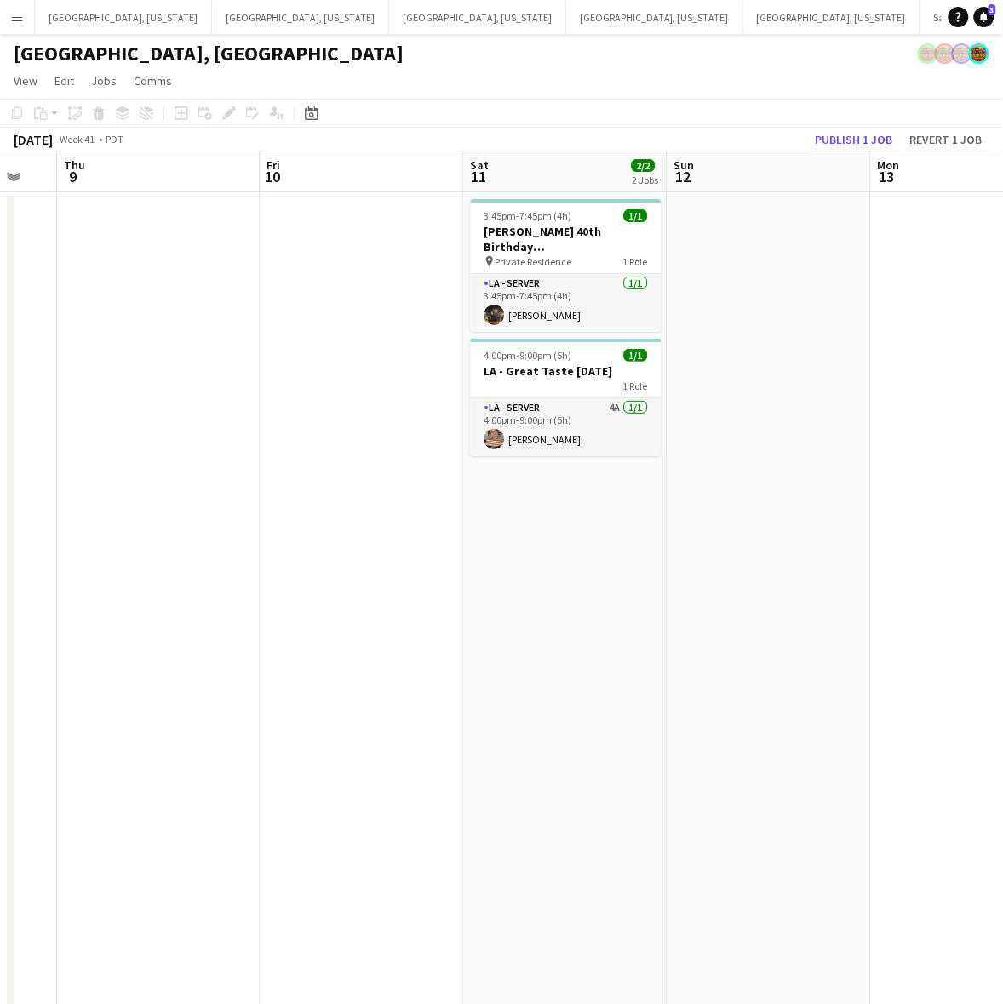
drag, startPoint x: 767, startPoint y: 477, endPoint x: 81, endPoint y: 587, distance: 694.7
click at [340, 536] on app-calendar-viewport "Mon 6 Tue 7 Wed 8 Thu 9 Fri 10 Sat 11 2/2 2 Jobs Sun 12 Mon 13 Tue 14 Wed 15 3/…" at bounding box center [501, 778] width 1003 height 1254
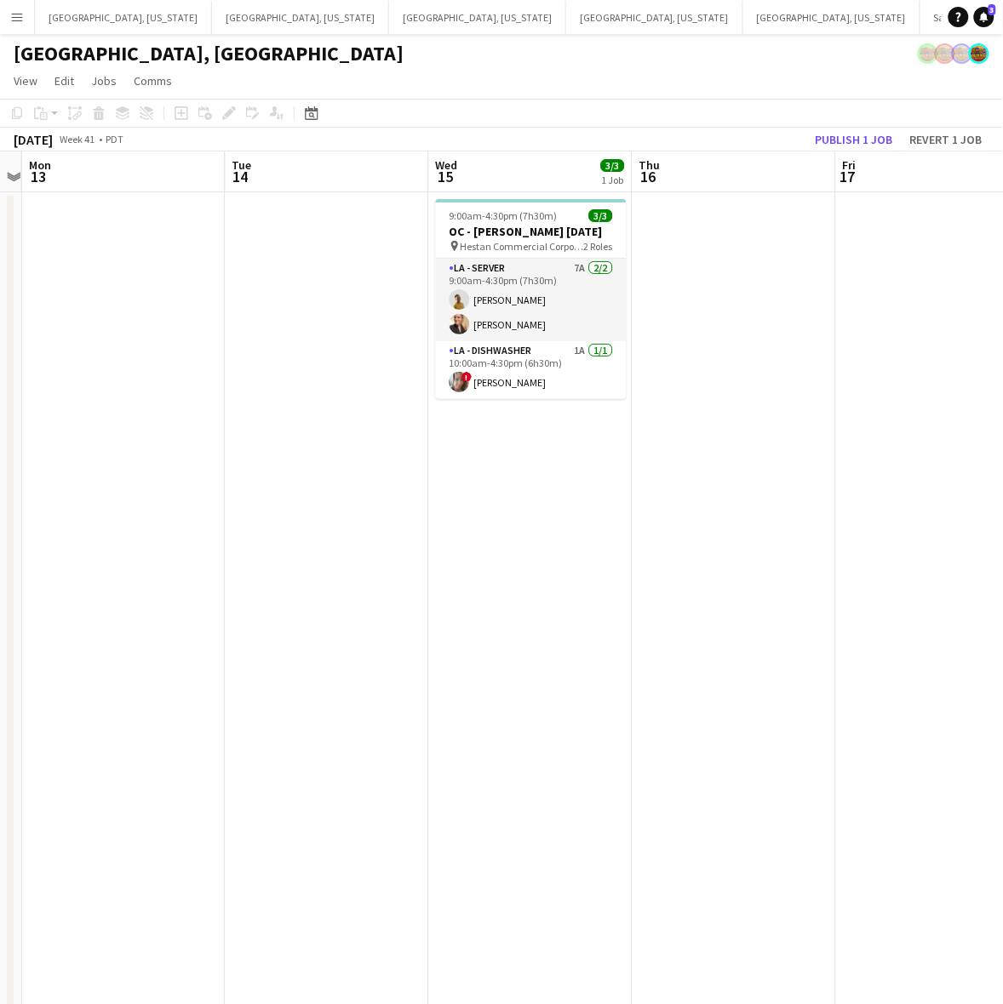
drag, startPoint x: 711, startPoint y: 414, endPoint x: 168, endPoint y: 546, distance: 559.6
click at [209, 536] on app-calendar-viewport "Fri 10 Sat 11 2/2 2 Jobs Sun 12 Mon 13 Tue 14 Wed 15 3/3 1 Job Thu 16 Fri 17 Sa…" at bounding box center [501, 778] width 1003 height 1254
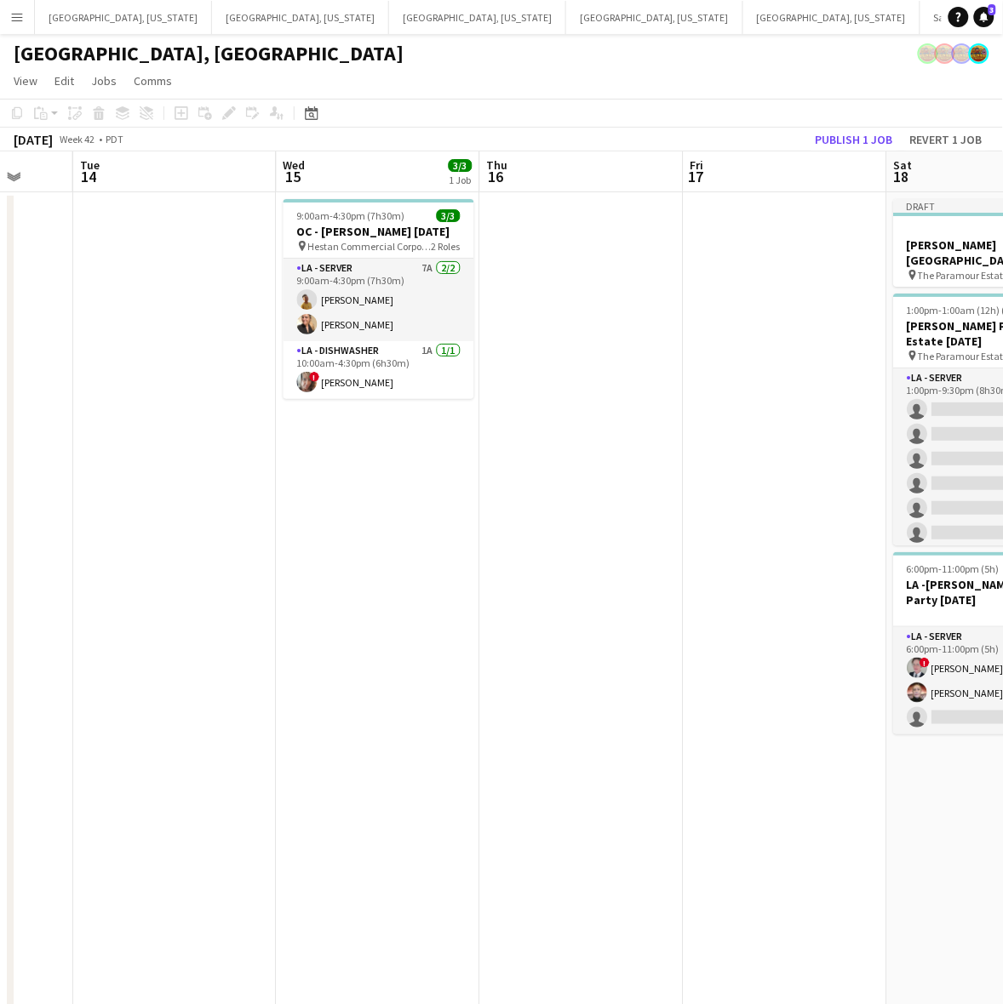
drag, startPoint x: 837, startPoint y: 409, endPoint x: 28, endPoint y: 598, distance: 830.3
click at [30, 596] on app-calendar-viewport "Sat 11 2/2 2 Jobs Sun 12 Mon 13 Tue 14 Wed 15 3/3 1 Job Thu 16 Fri 17 Sat 18 3/…" at bounding box center [501, 778] width 1003 height 1254
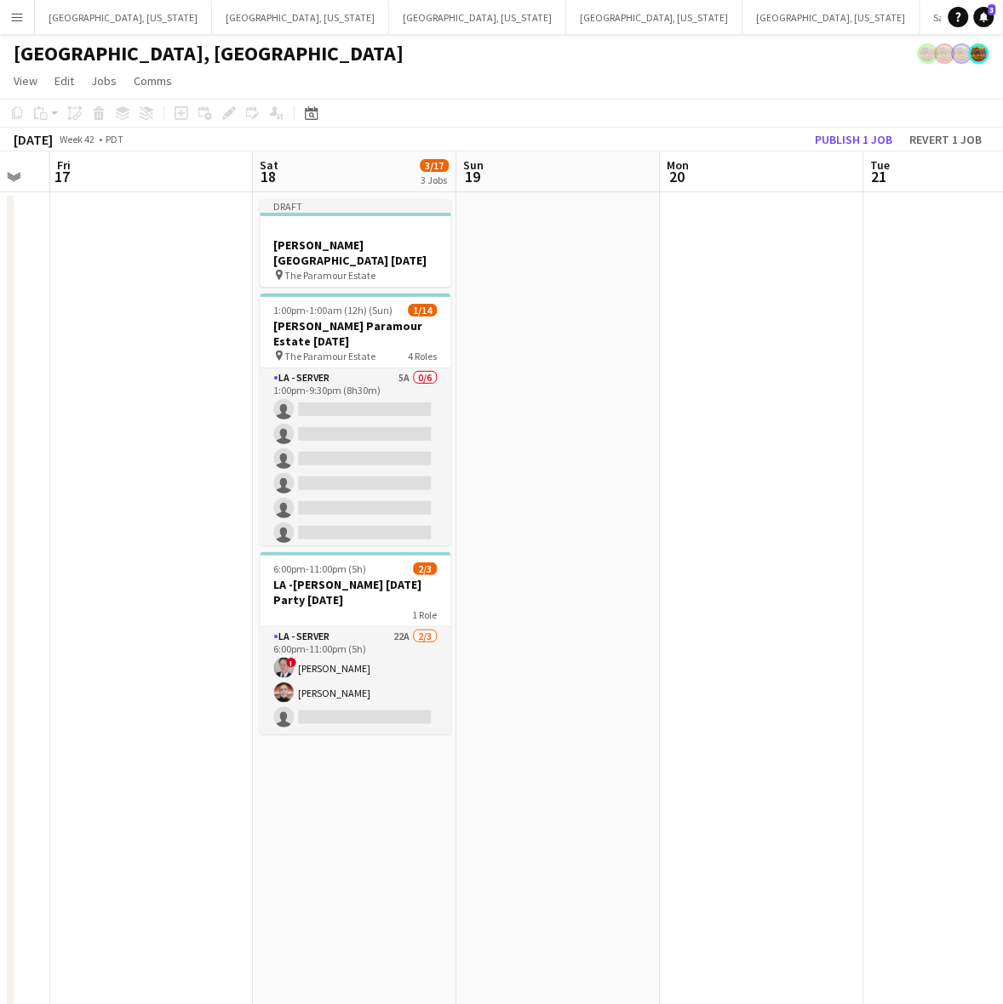
scroll to position [0, 464]
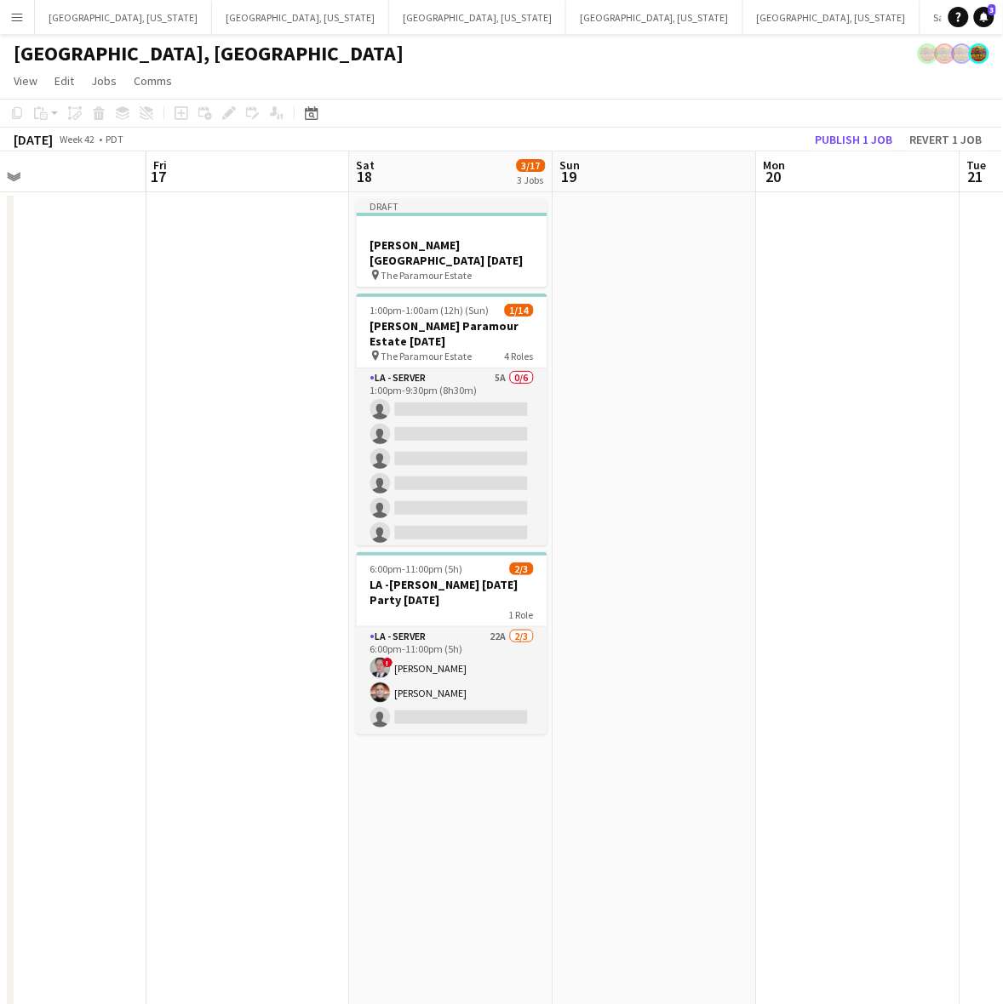
drag, startPoint x: 542, startPoint y: 474, endPoint x: 767, endPoint y: 415, distance: 232.2
click at [767, 415] on app-calendar-viewport "Tue 14 Wed 15 3/3 1 Job Thu 16 Fri 17 Sat 18 3/17 3 Jobs Sun 19 Mon 20 Tue 21 W…" at bounding box center [501, 778] width 1003 height 1254
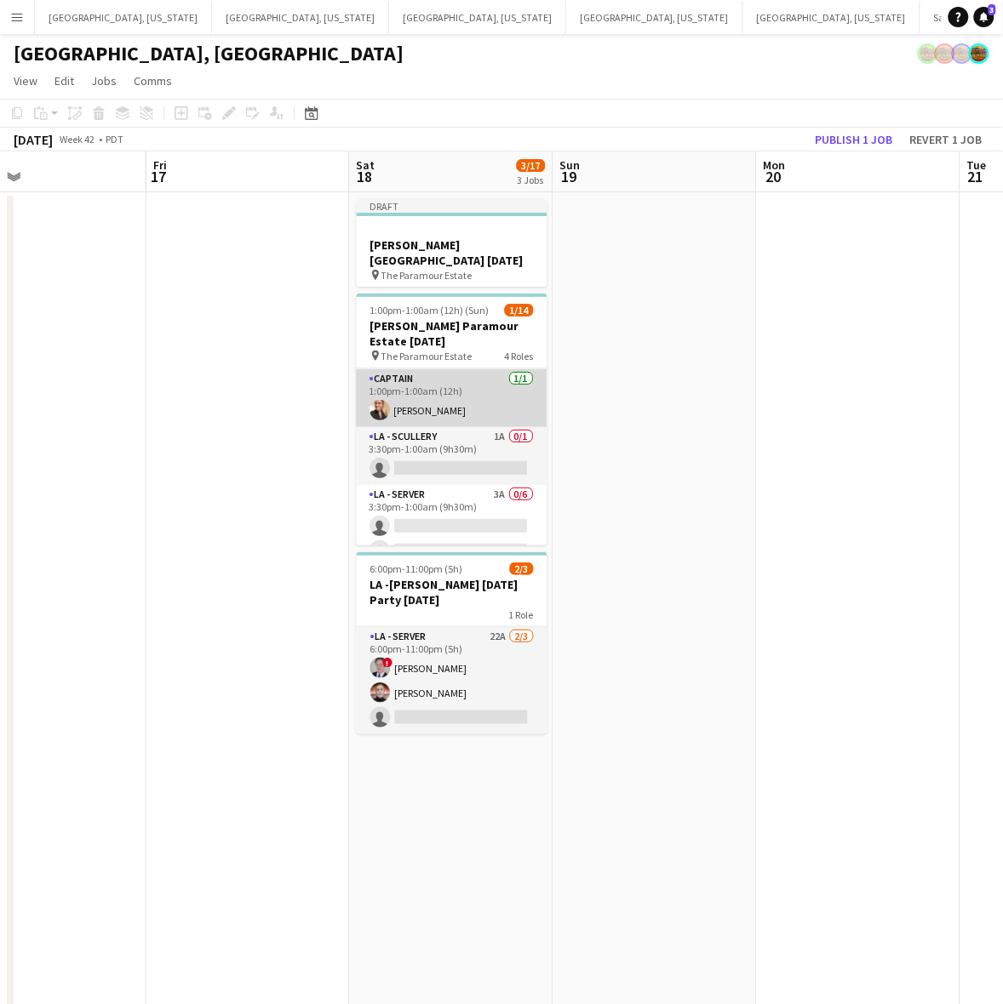
scroll to position [213, 0]
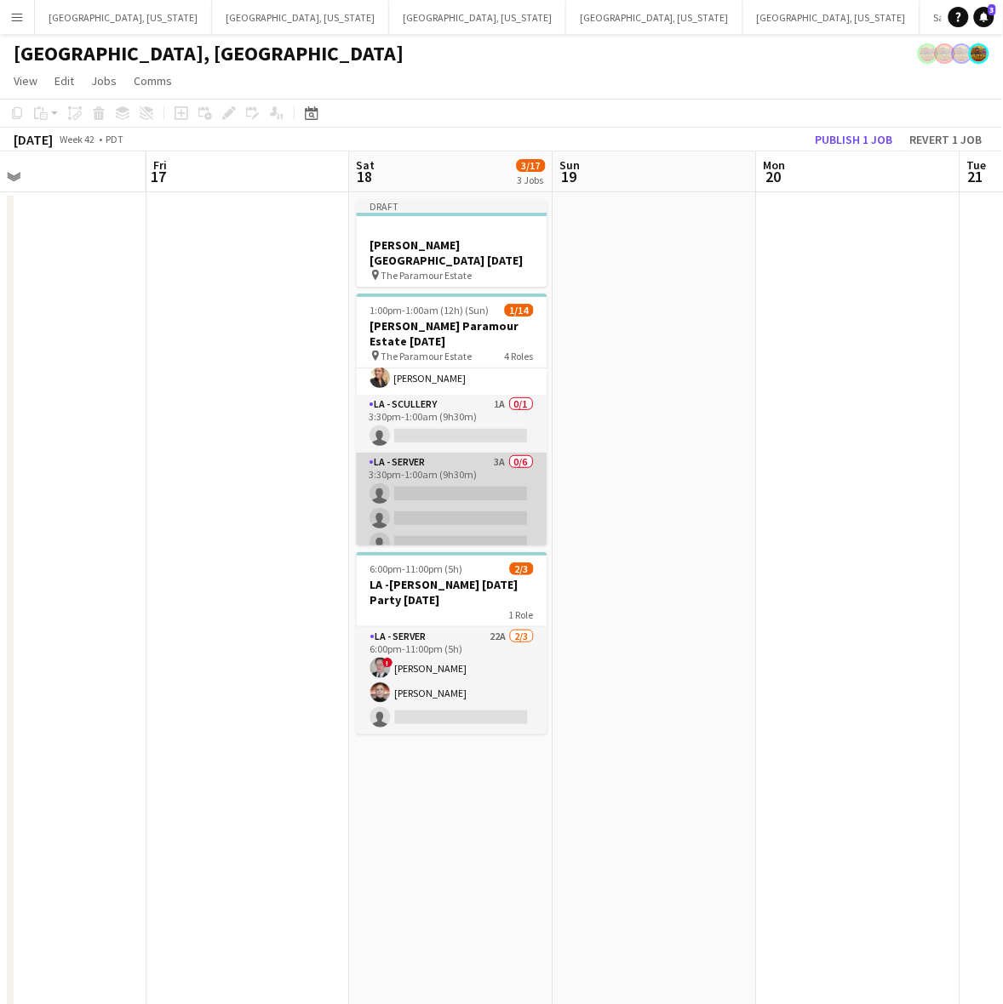
click at [430, 477] on app-card-role "LA - Server 3A 0/6 3:30pm-1:00am (9h30m) single-neutral-actions single-neutral-…" at bounding box center [452, 543] width 191 height 181
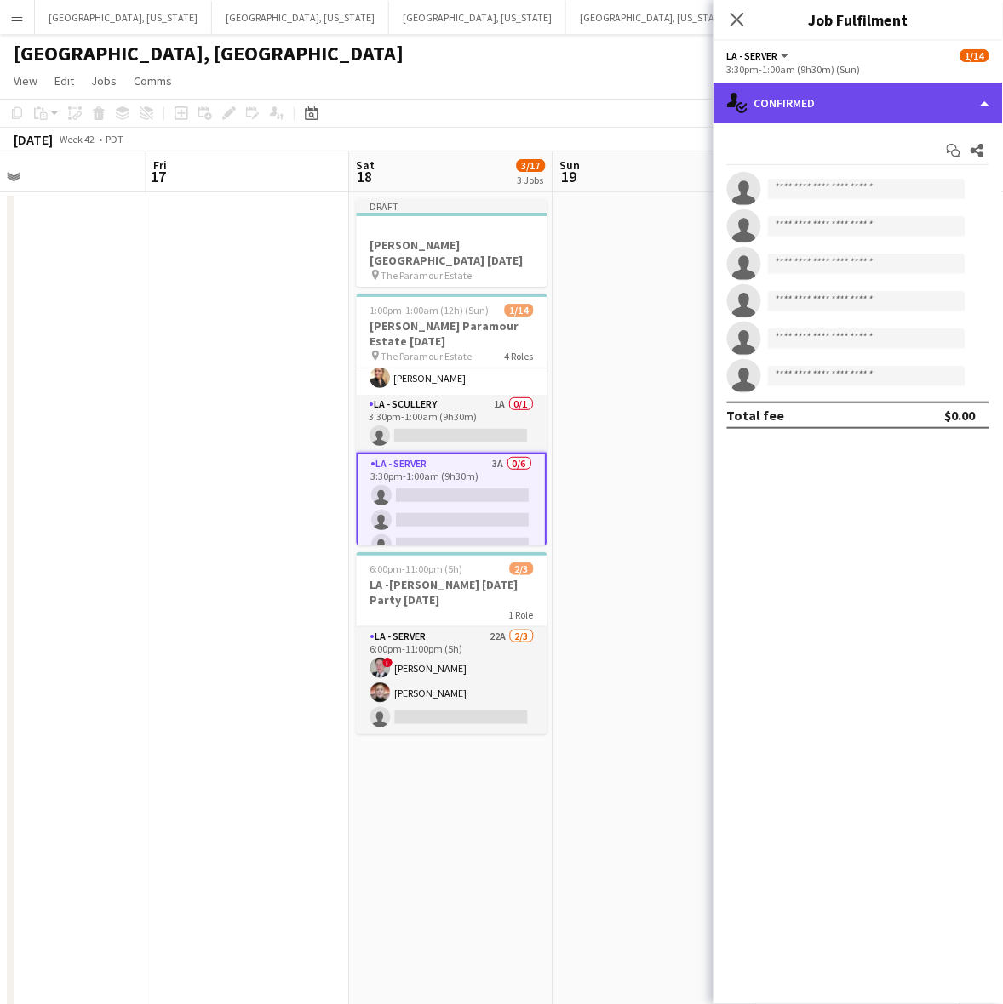
click at [780, 100] on div "single-neutral-actions-check-2 Confirmed" at bounding box center [857, 103] width 289 height 41
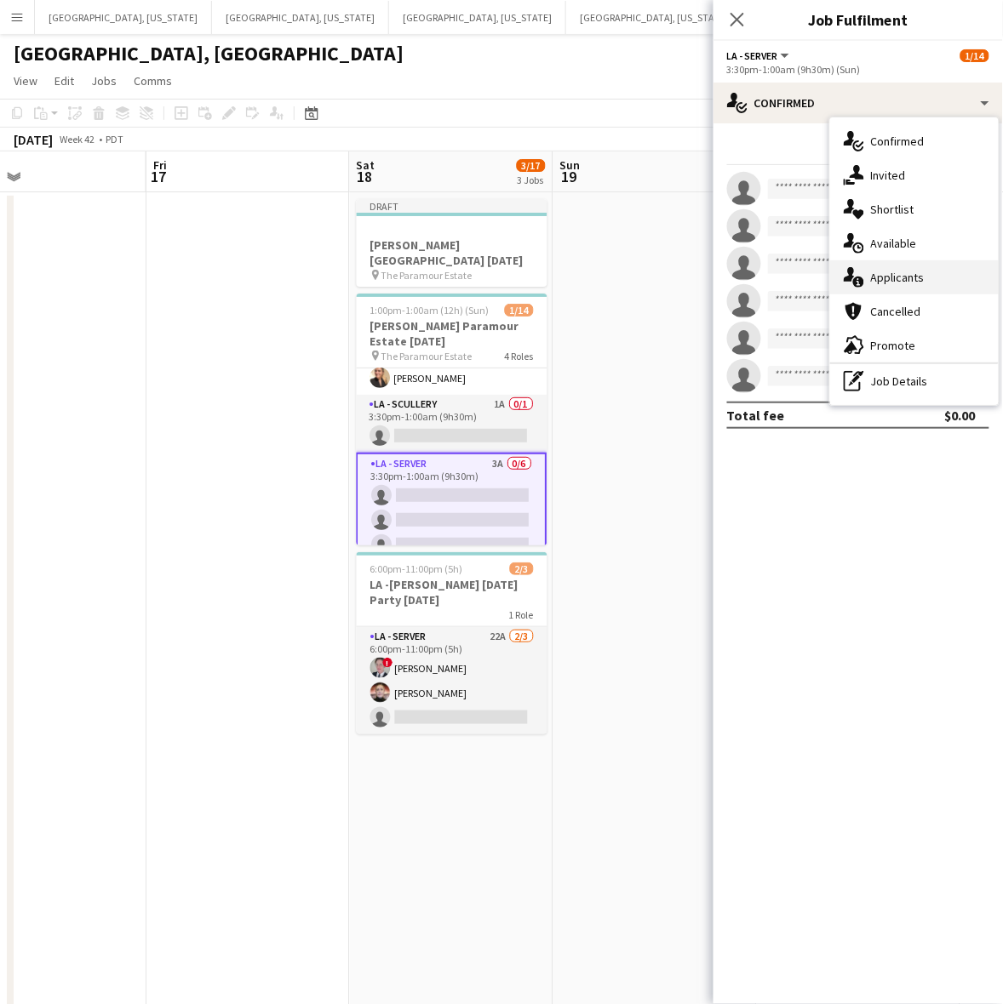
click at [883, 270] on span "Applicants" at bounding box center [898, 277] width 54 height 15
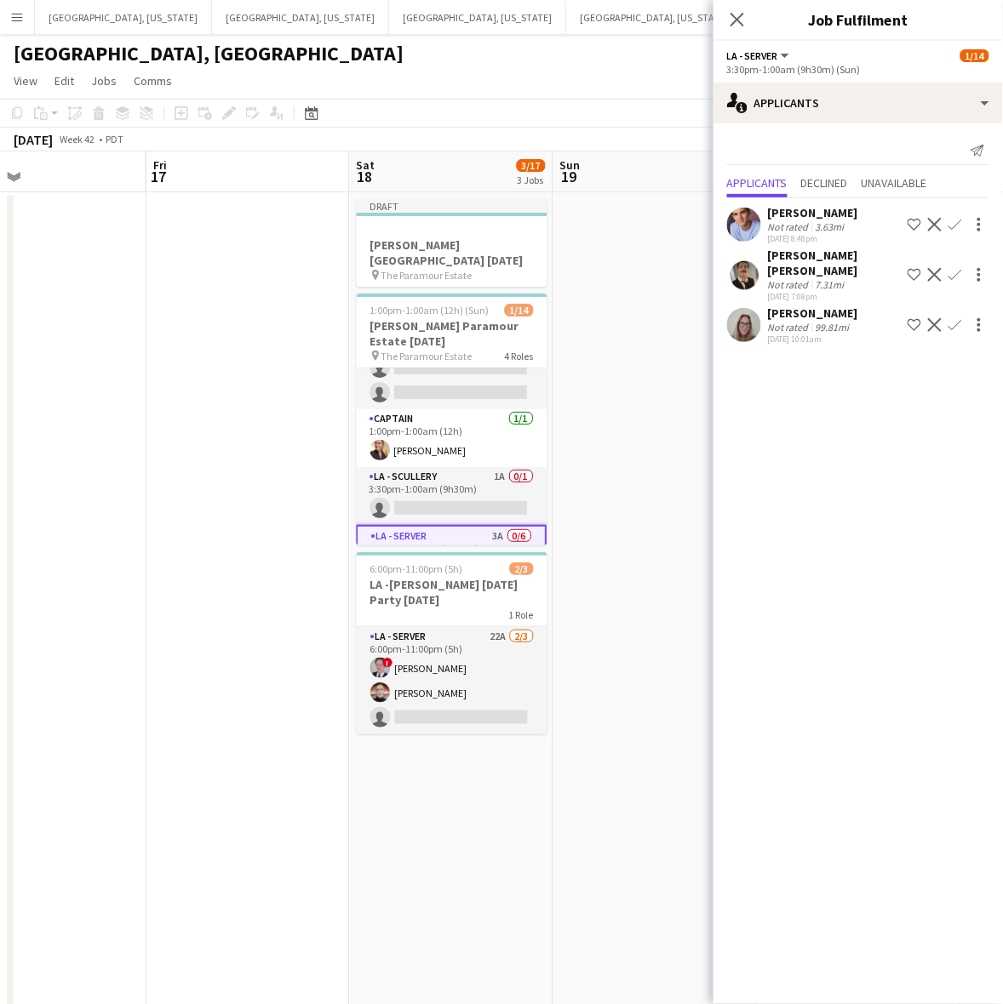
scroll to position [106, 0]
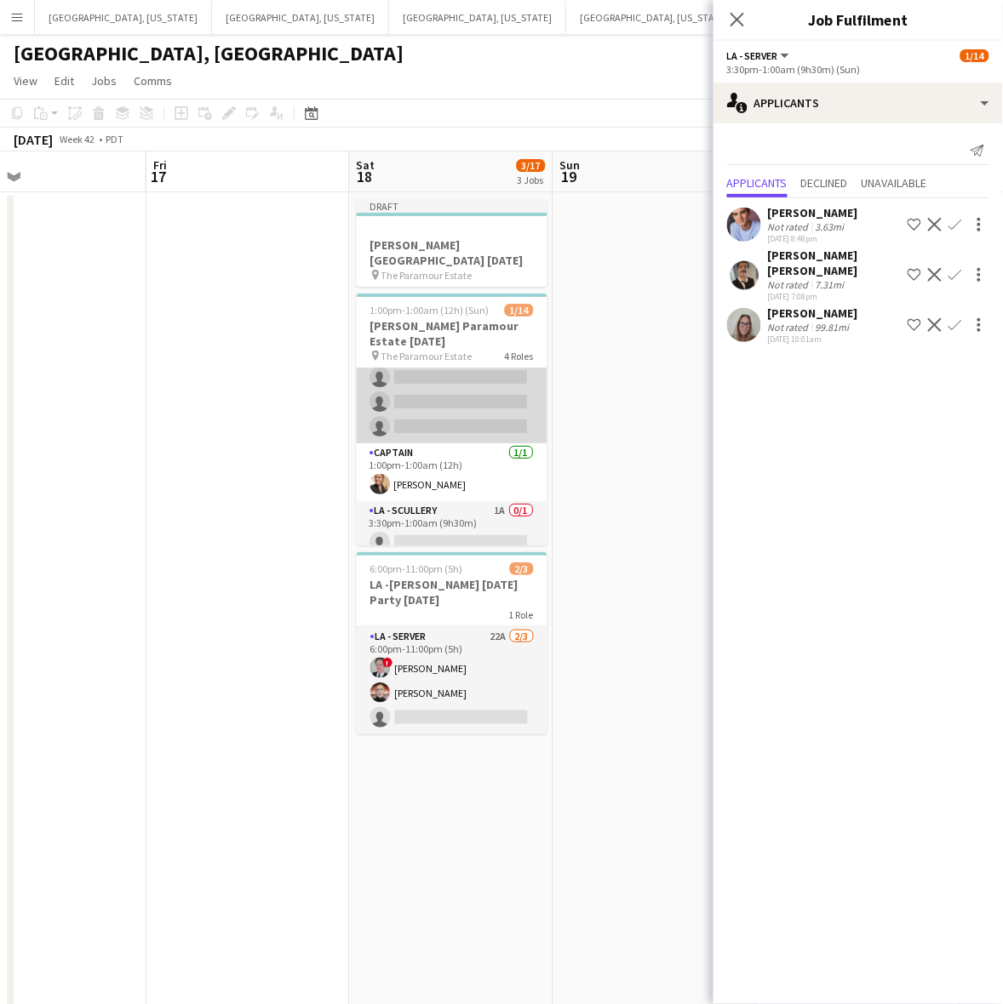
click at [409, 420] on app-card-role "LA - Server 5A 0/6 1:00pm-9:30pm (8h30m) single-neutral-actions single-neutral-…" at bounding box center [452, 352] width 191 height 181
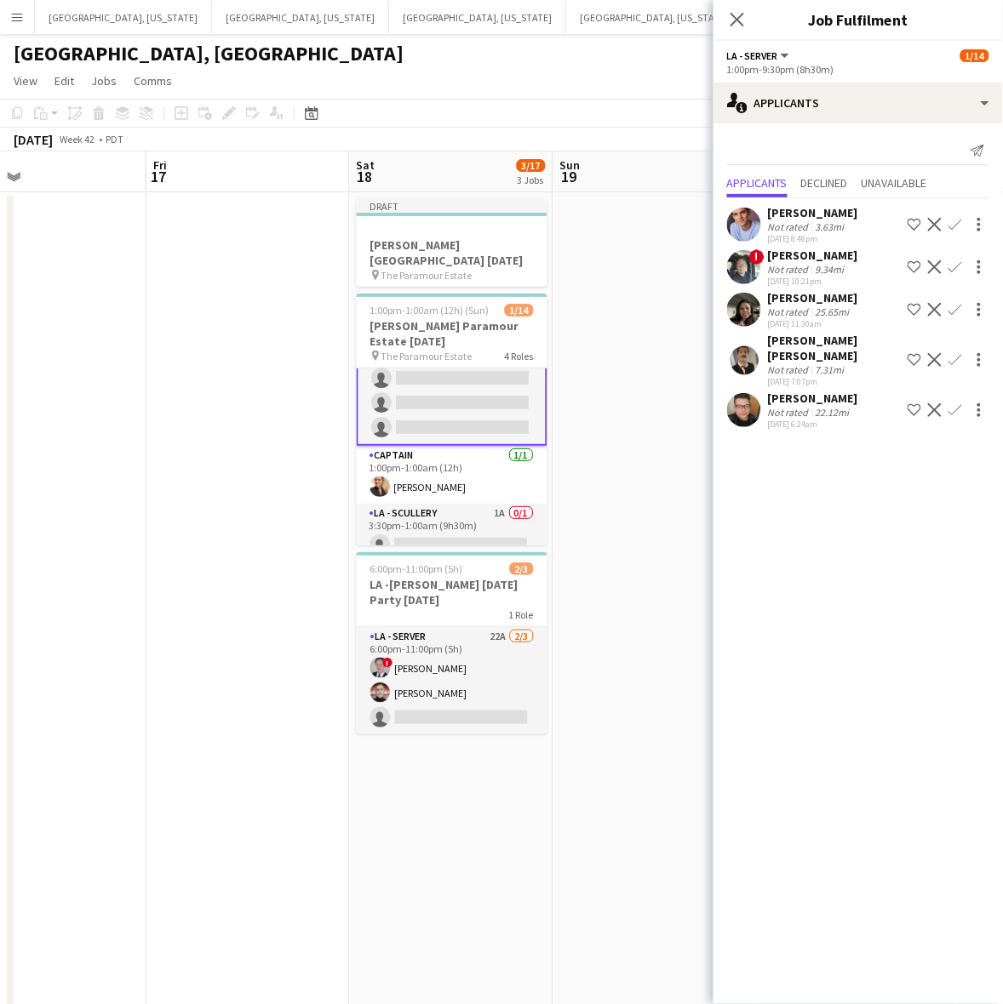
click at [197, 466] on app-date-cell at bounding box center [247, 799] width 203 height 1214
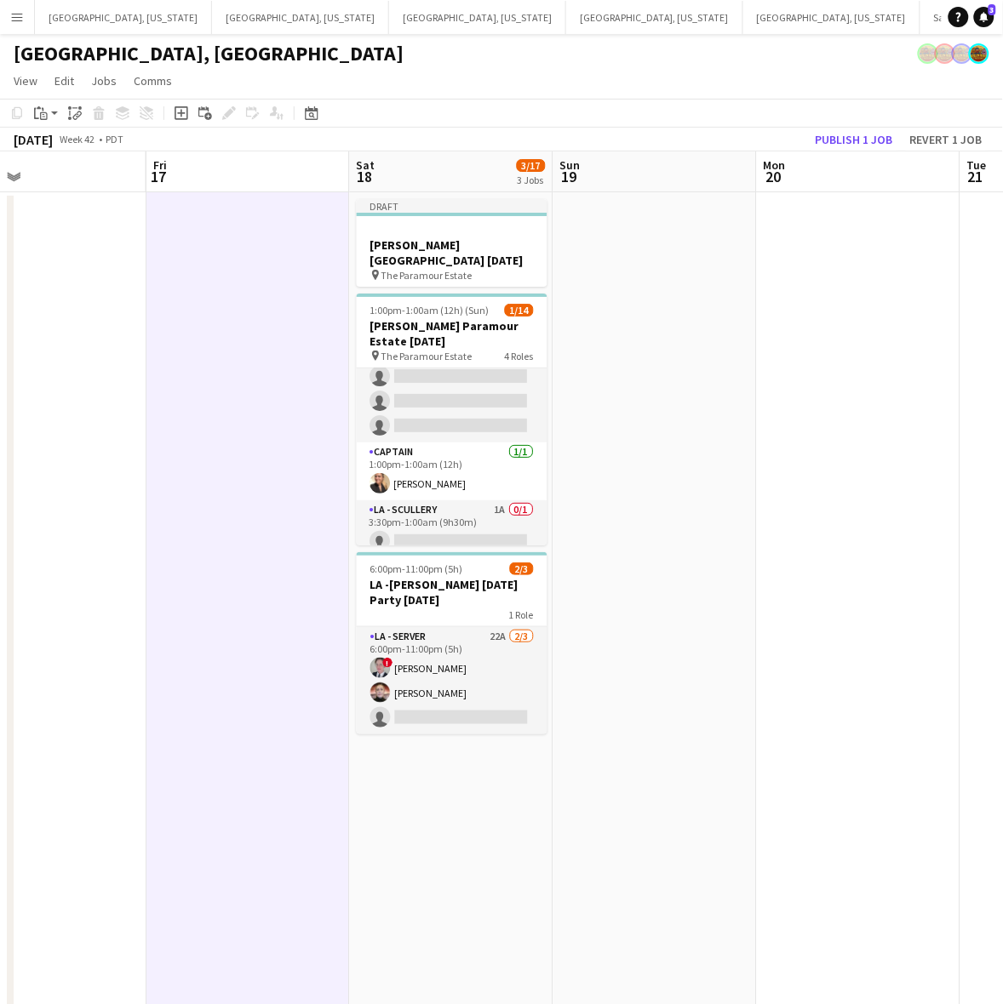
scroll to position [106, 0]
click at [666, 61] on div "[GEOGRAPHIC_DATA], [GEOGRAPHIC_DATA]" at bounding box center [501, 50] width 1003 height 32
